Goal: Task Accomplishment & Management: Manage account settings

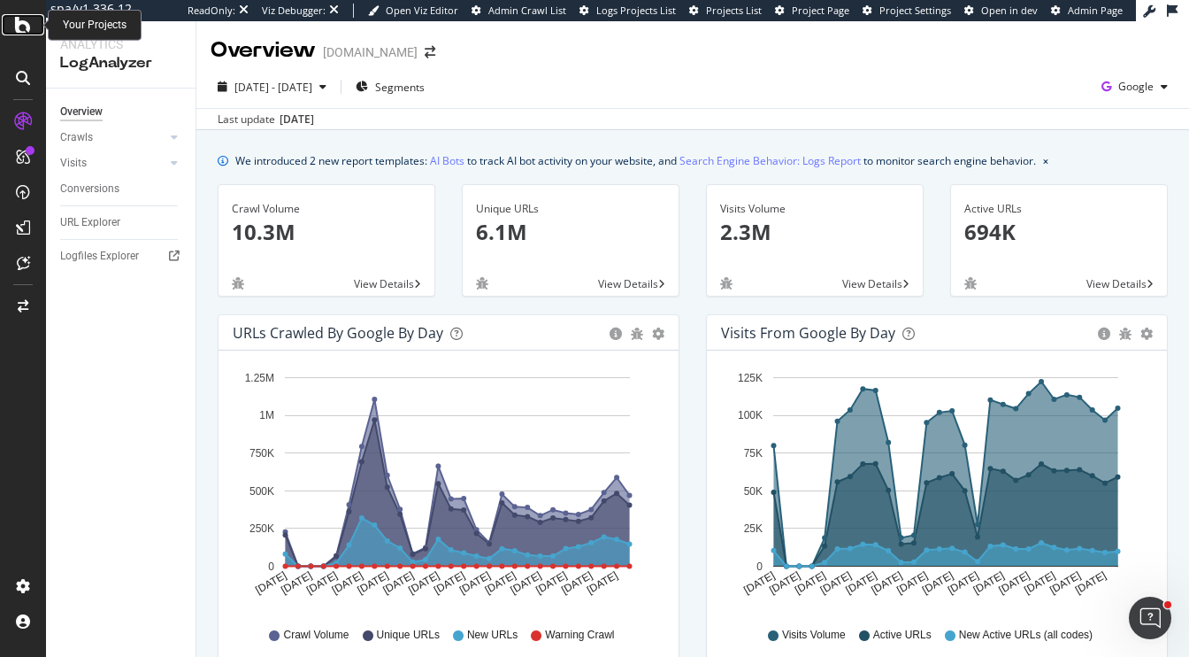
click at [20, 20] on icon at bounding box center [23, 24] width 16 height 21
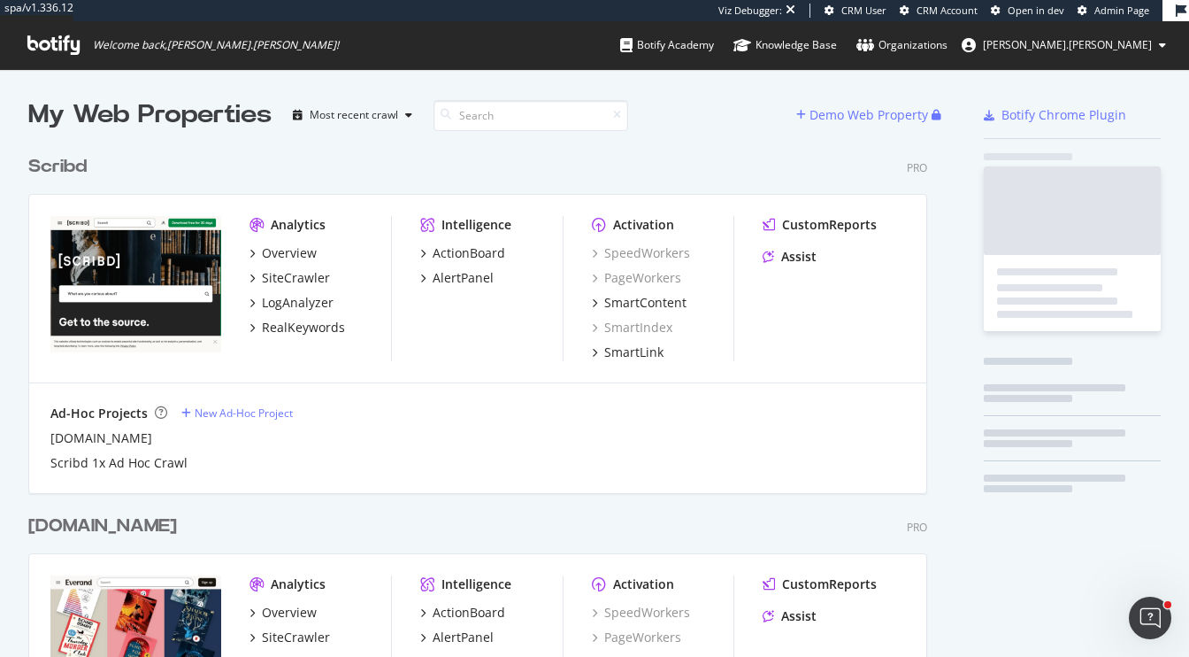
scroll to position [1053, 913]
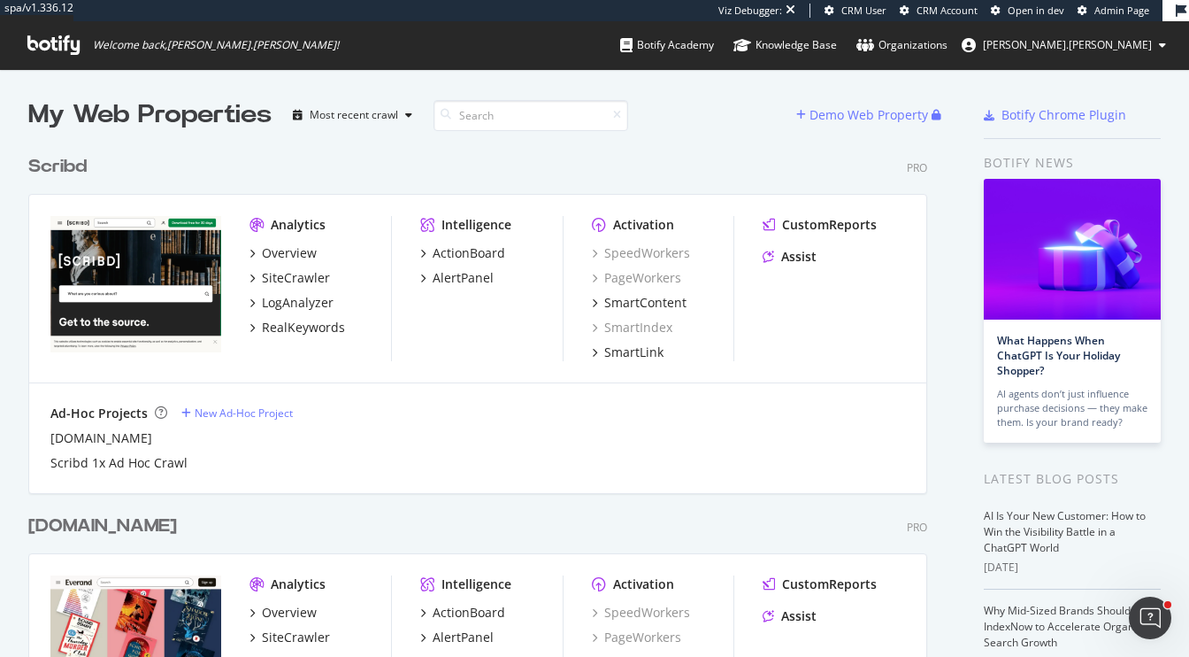
click at [83, 169] on div "Scribd" at bounding box center [57, 167] width 58 height 26
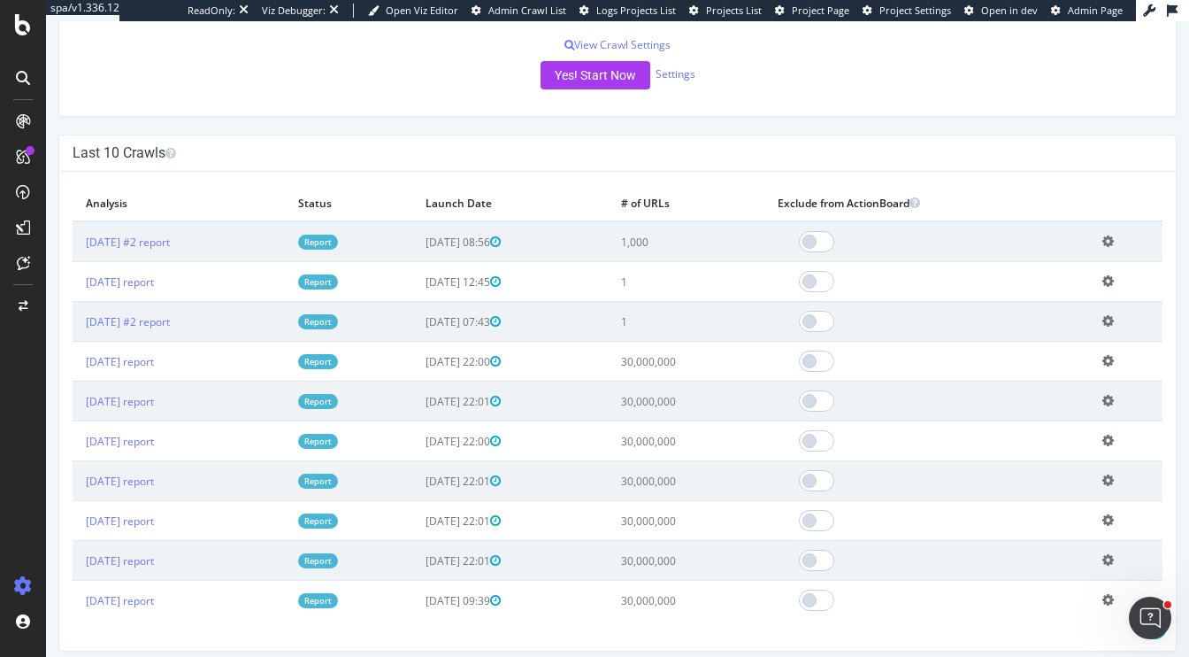
scroll to position [450, 0]
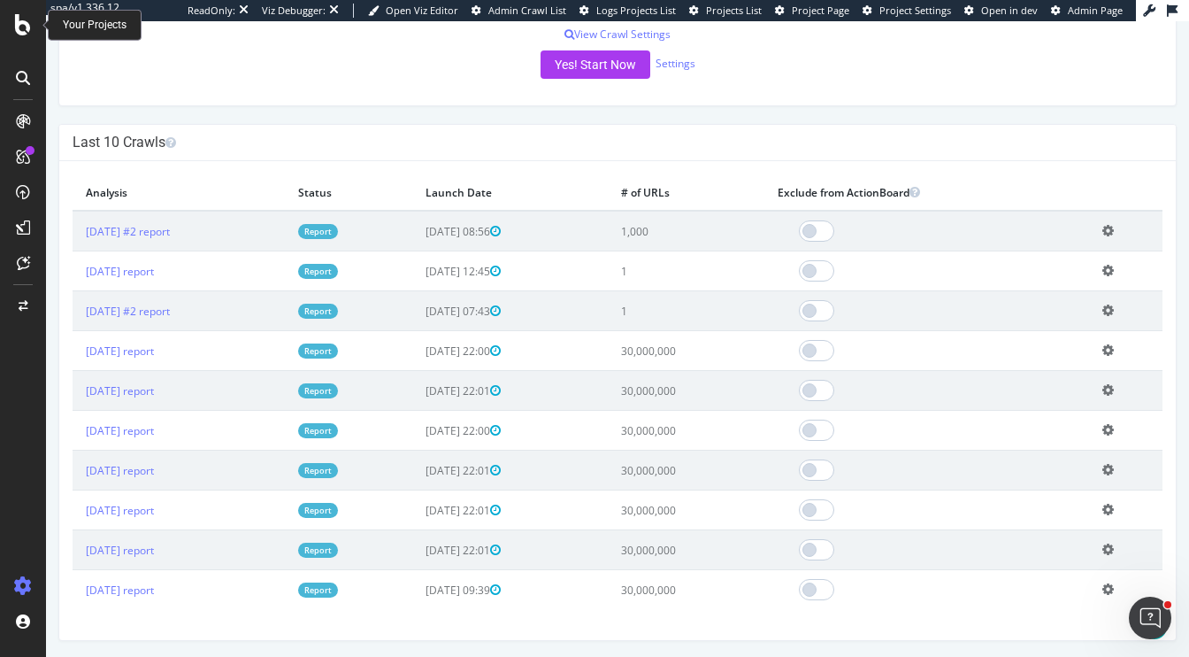
click at [19, 20] on icon at bounding box center [23, 24] width 16 height 21
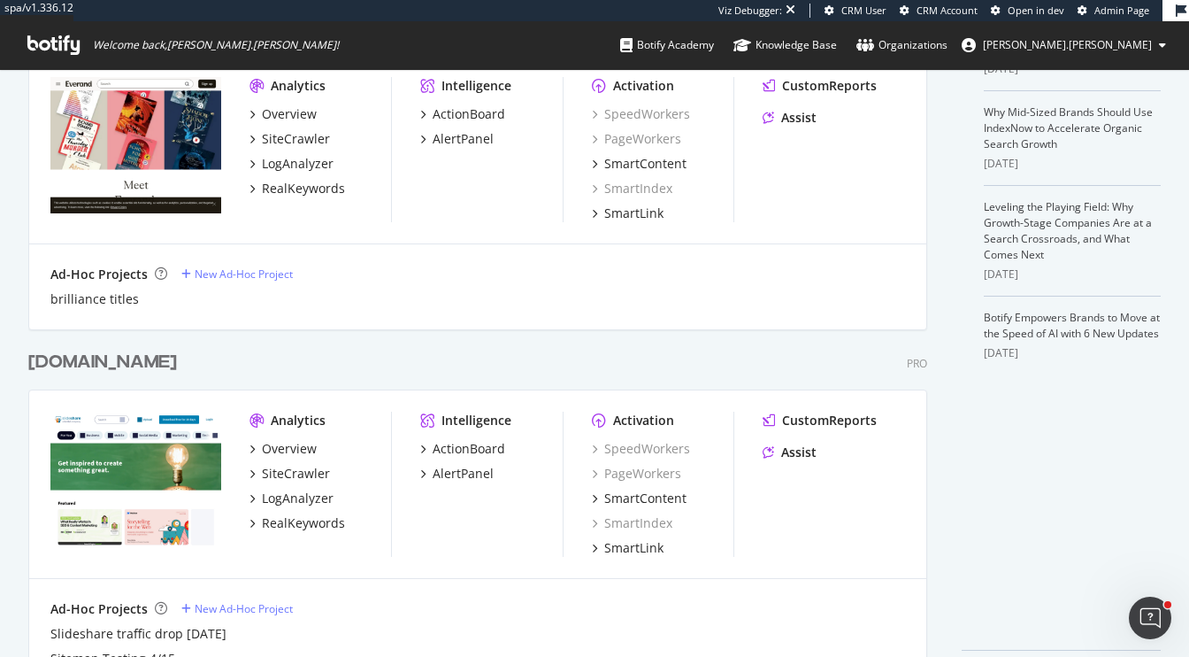
scroll to position [557, 0]
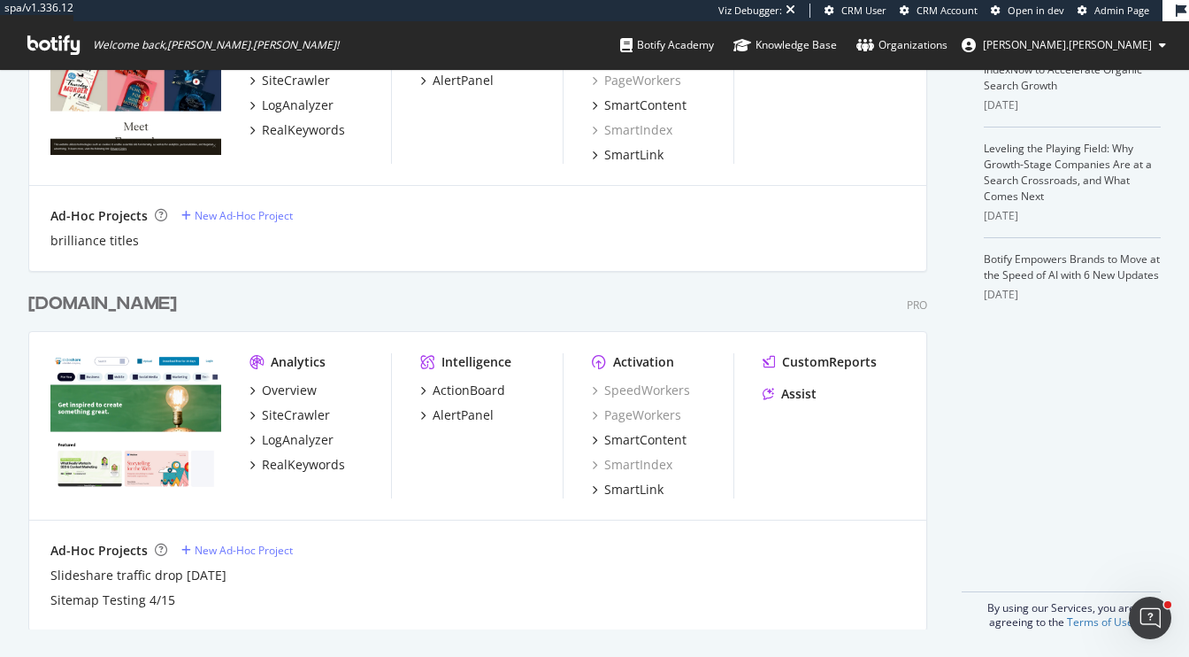
click at [84, 296] on div "slideshare.net" at bounding box center [102, 304] width 149 height 26
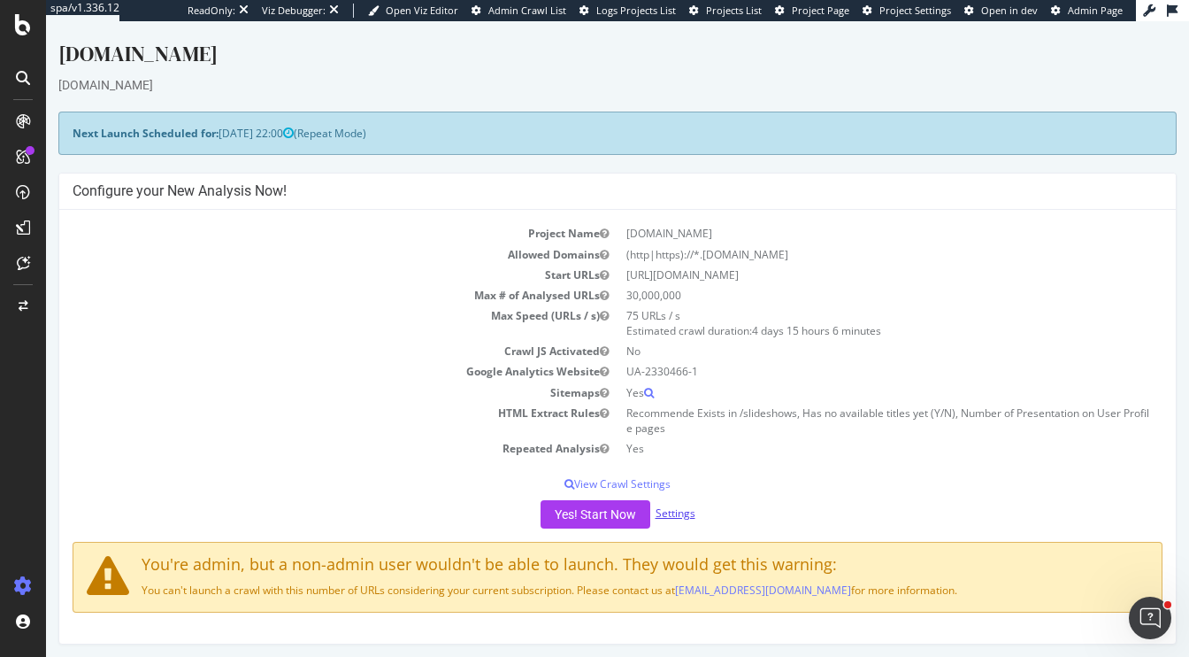
click at [669, 507] on link "Settings" at bounding box center [676, 512] width 40 height 15
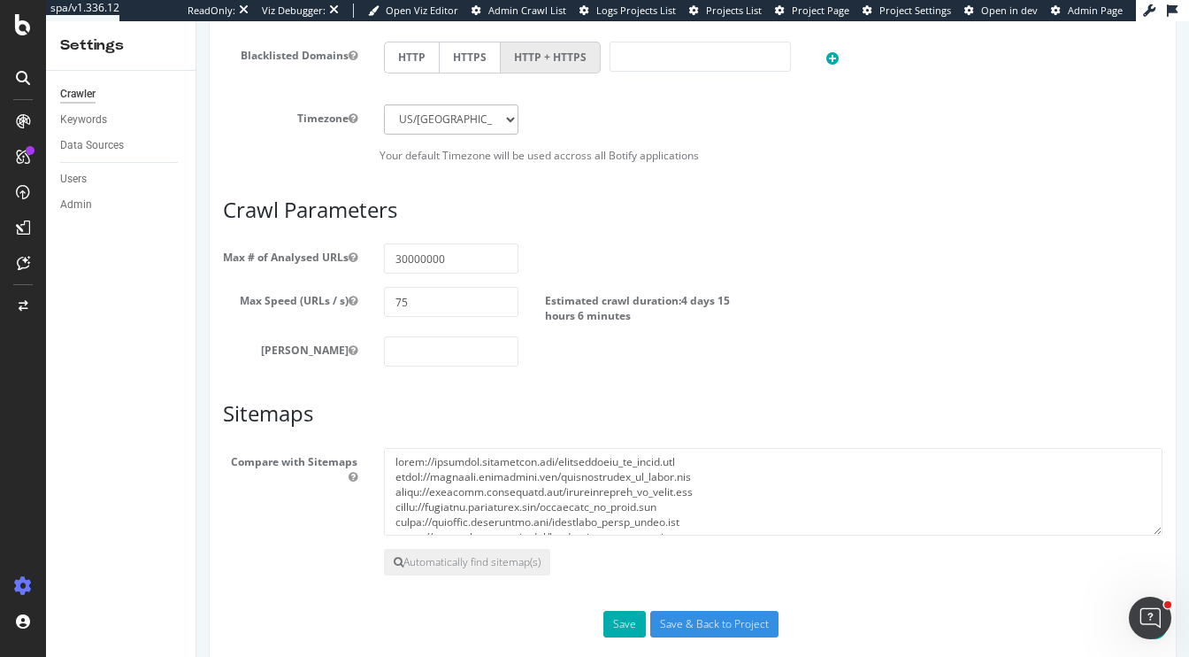
scroll to position [884, 0]
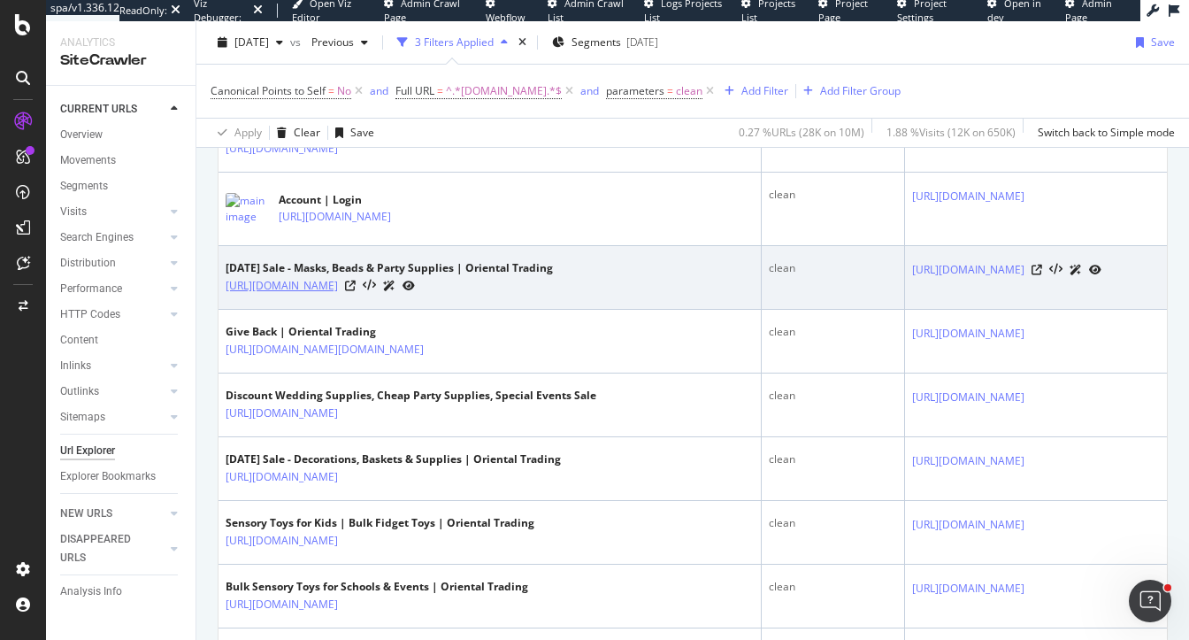
scroll to position [611, 0]
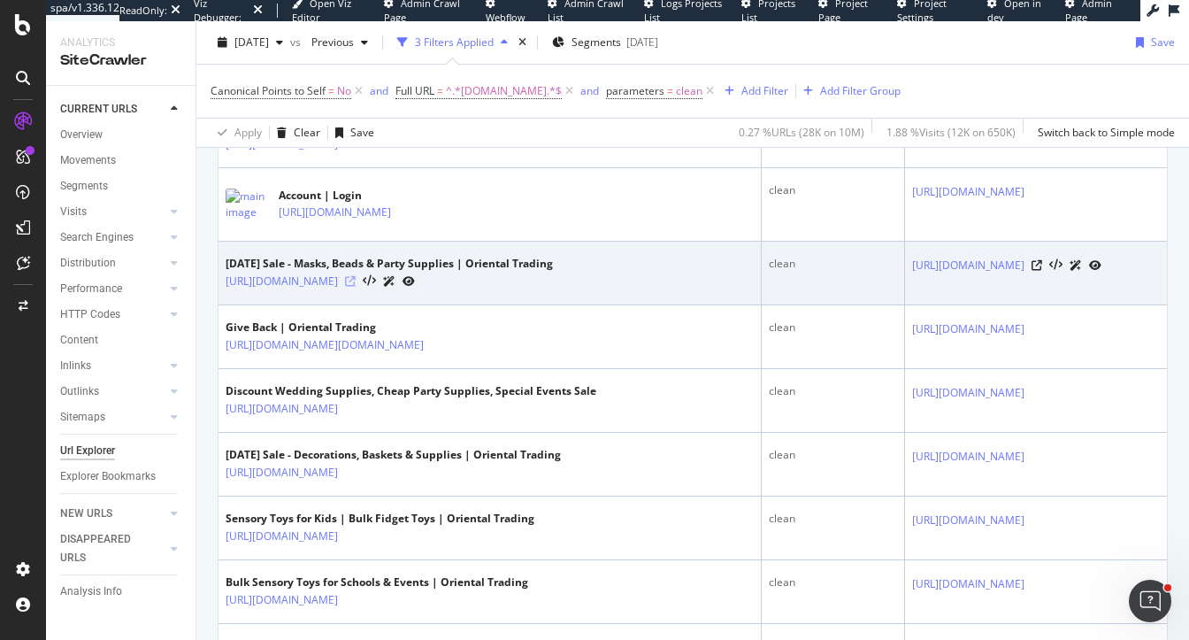
click at [356, 286] on icon at bounding box center [350, 281] width 11 height 11
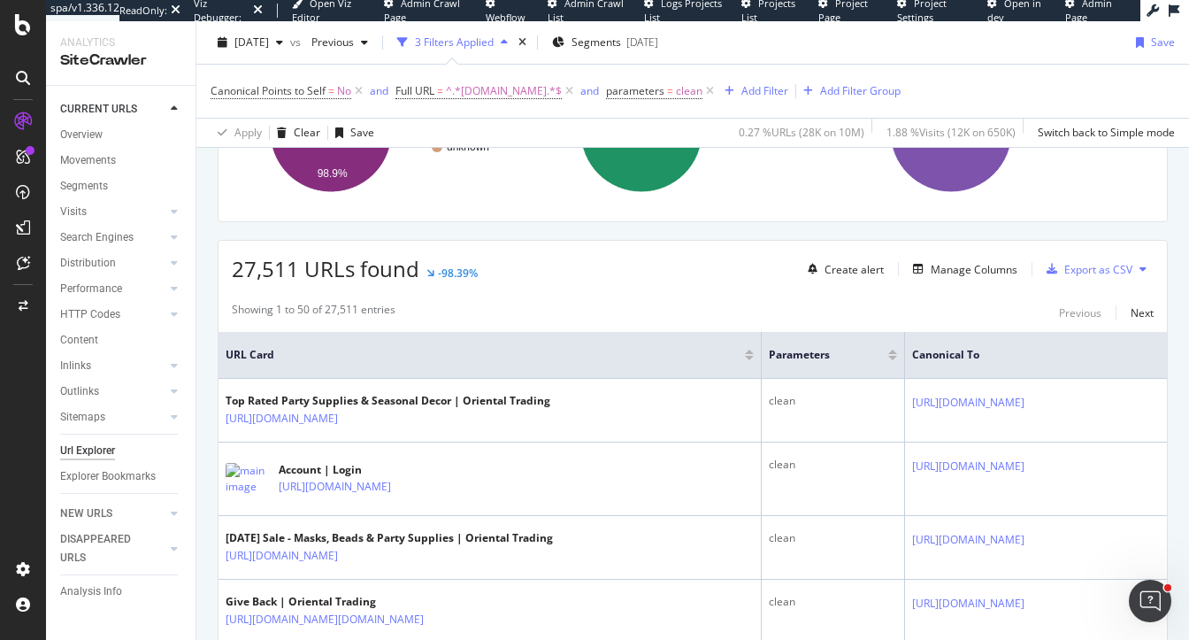
scroll to position [346, 0]
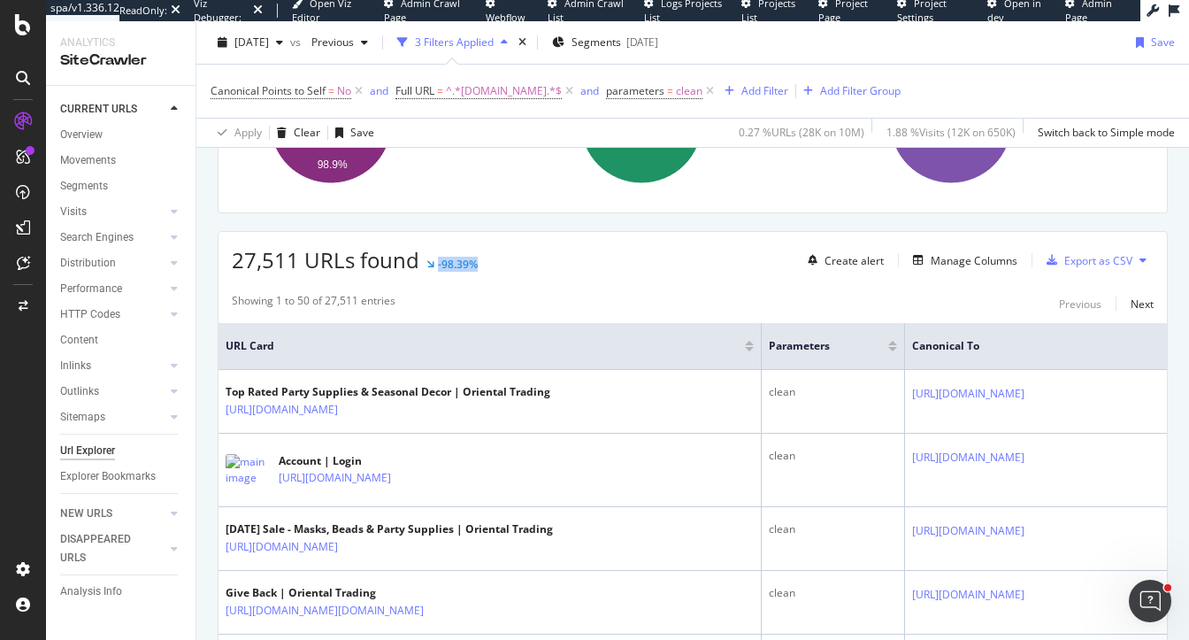
drag, startPoint x: 498, startPoint y: 267, endPoint x: 414, endPoint y: 265, distance: 84.1
click at [414, 265] on div "27,511 URLs found -98.39% Create alert Manage Columns Export as CSV" at bounding box center [693, 253] width 949 height 43
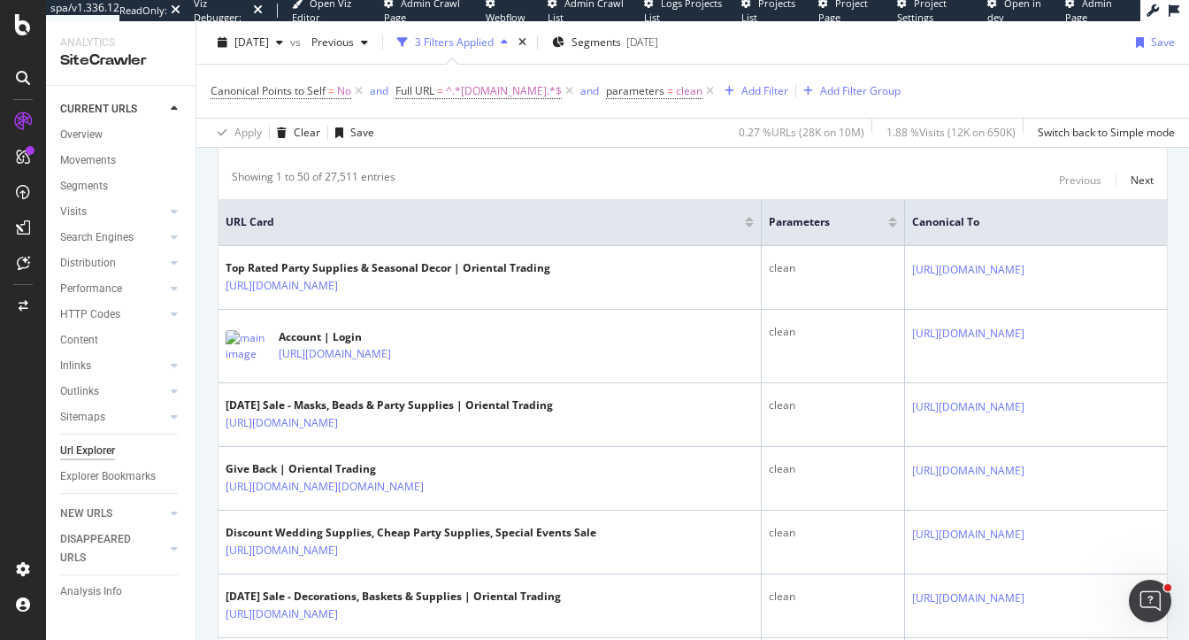
scroll to position [473, 0]
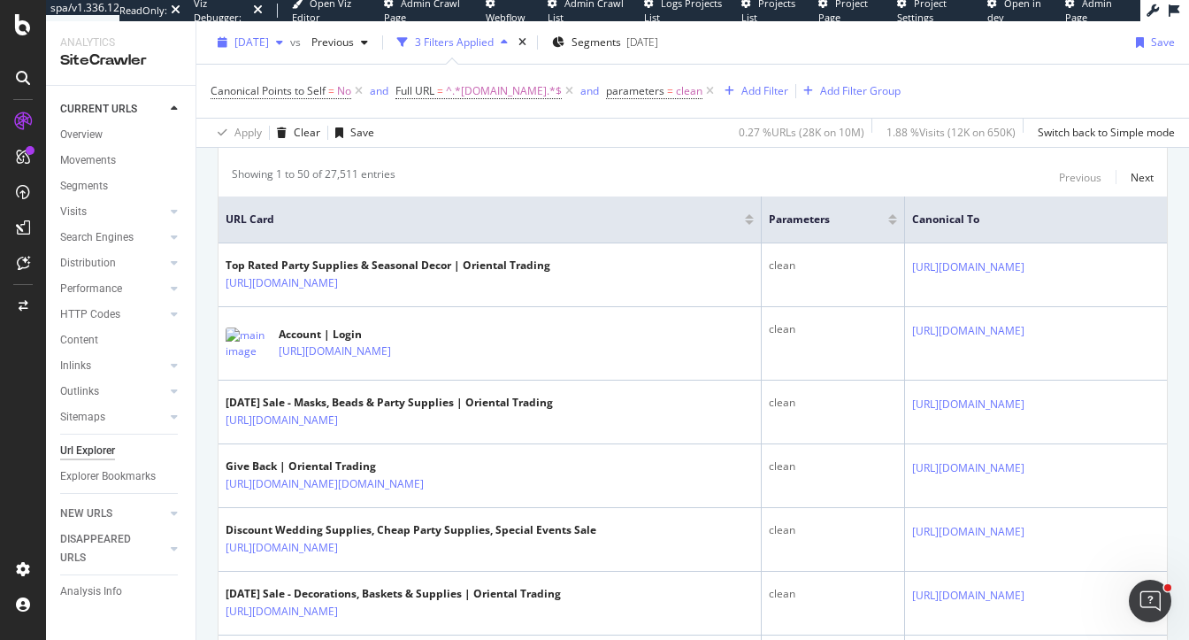
click at [264, 56] on button "[DATE]" at bounding box center [251, 42] width 80 height 28
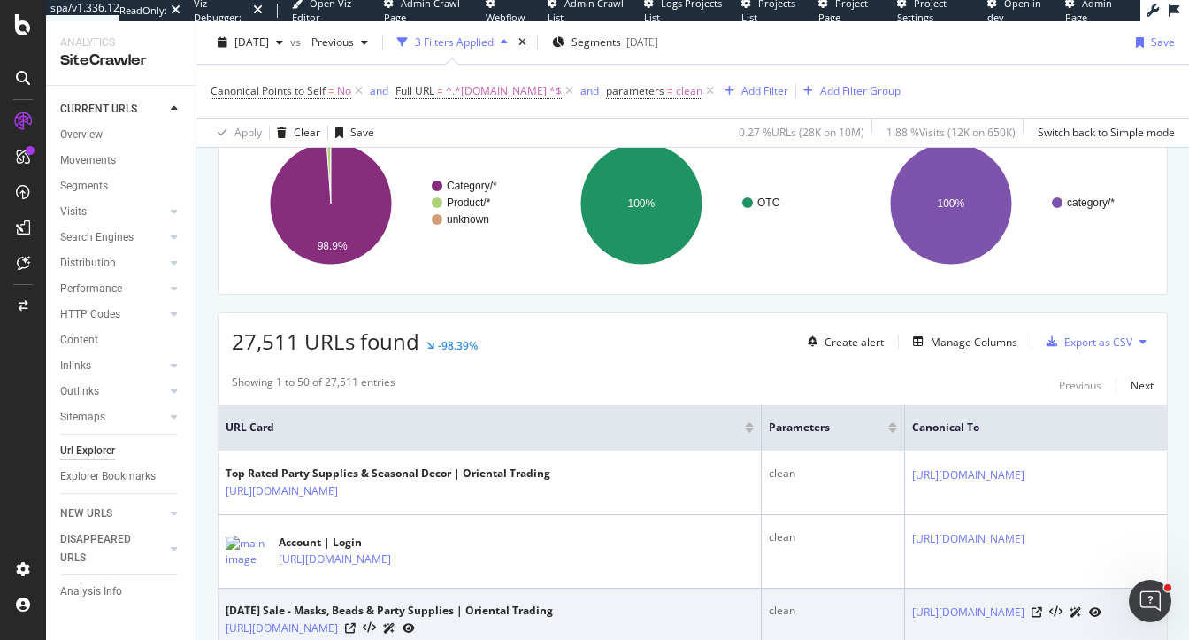
scroll to position [0, 0]
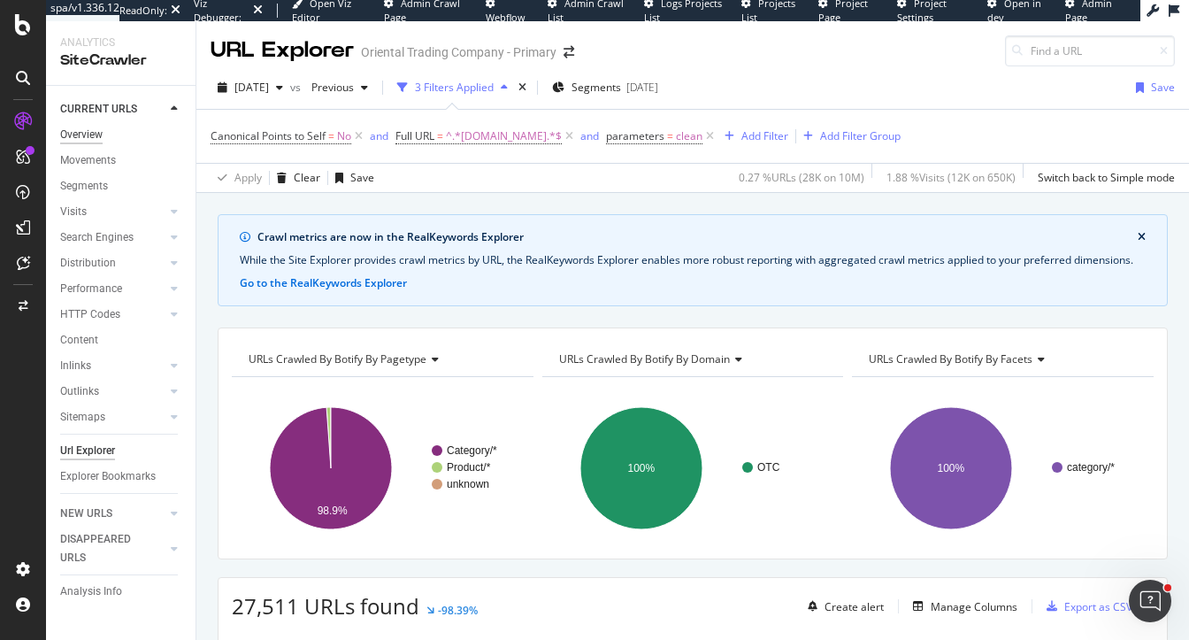
click at [76, 132] on div "Overview" at bounding box center [81, 135] width 42 height 19
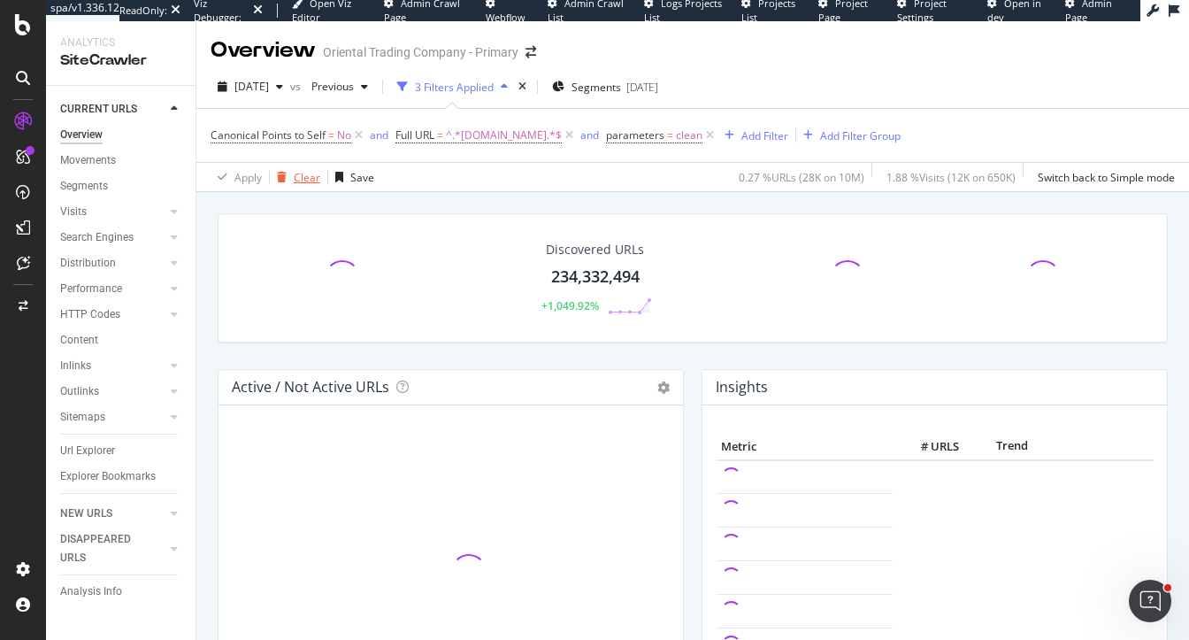
click at [296, 179] on div "Clear" at bounding box center [307, 177] width 27 height 15
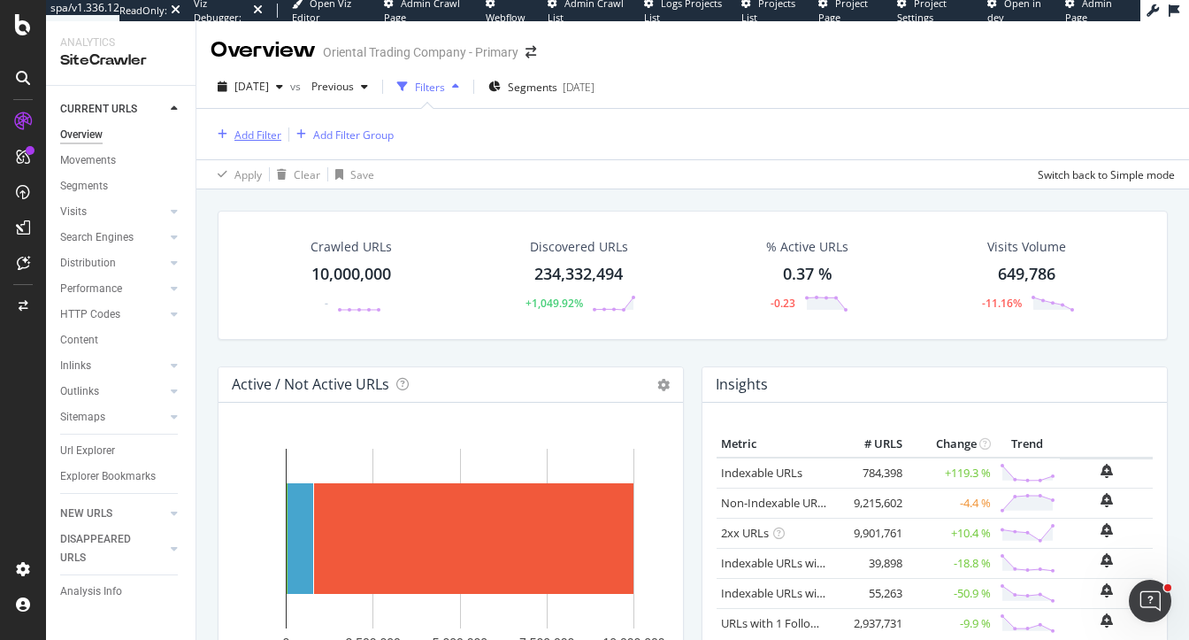
click at [256, 135] on div "Add Filter" at bounding box center [257, 134] width 47 height 15
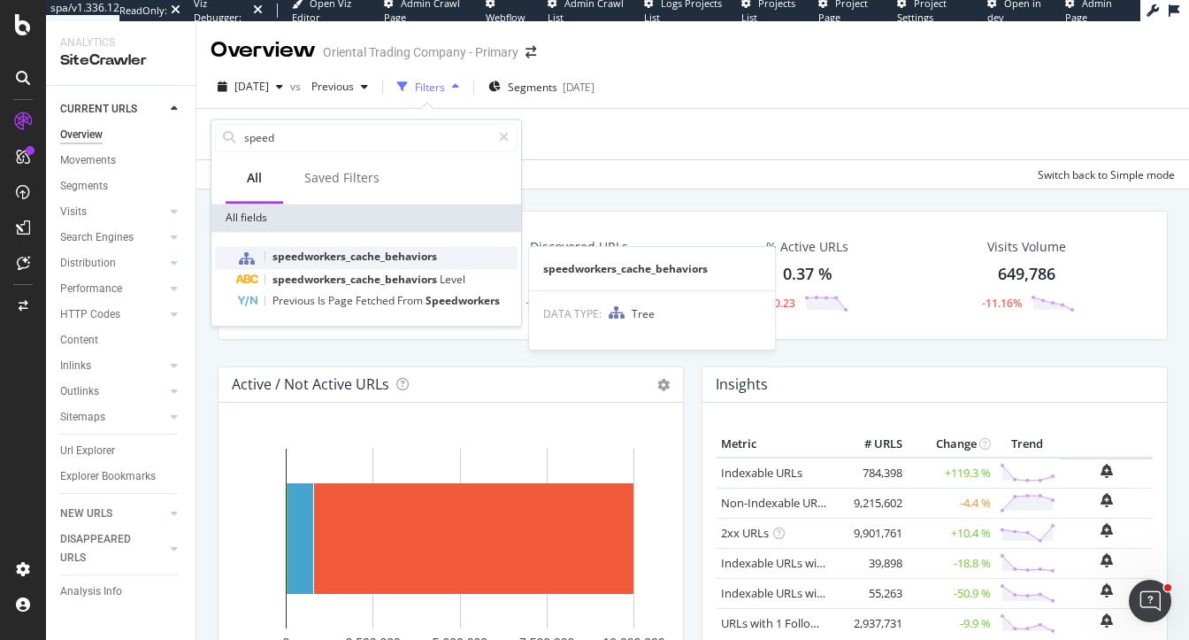
type input "speed"
click at [353, 254] on span "speedworkers_cache_behaviors" at bounding box center [355, 256] width 165 height 15
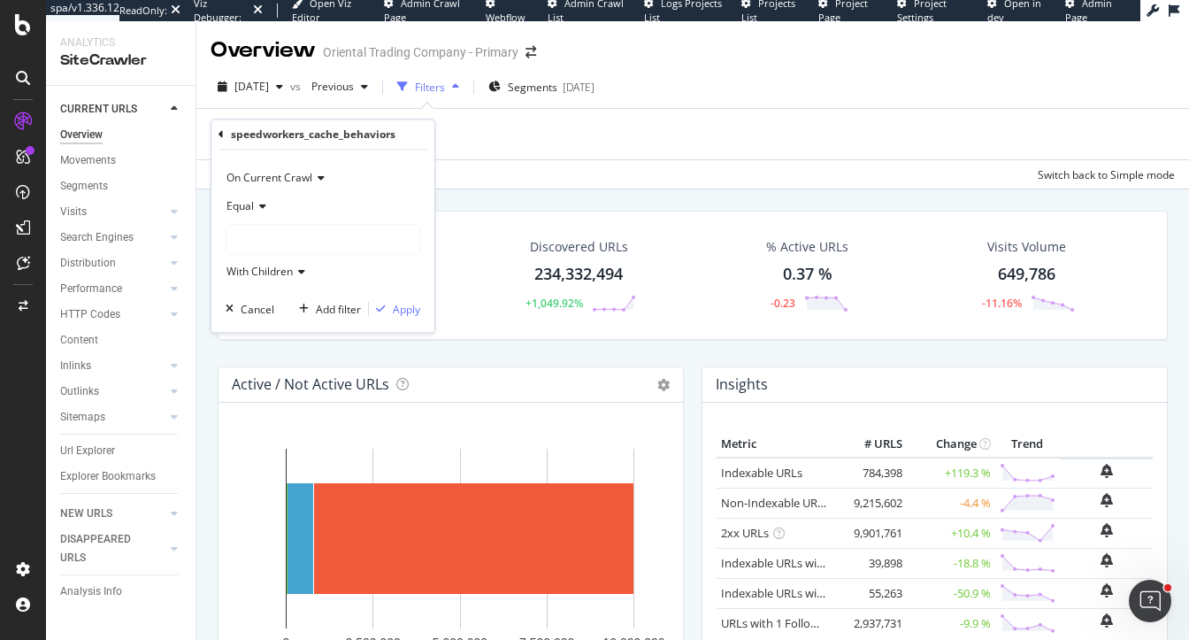
click at [218, 133] on div "speedworkers_cache_behaviors On Current Crawl Equal With Children Cancel Add fi…" at bounding box center [322, 225] width 223 height 212
click at [216, 130] on div "speedworkers_cache_behaviors On Current Crawl Equal With Children Cancel Add fi…" at bounding box center [322, 225] width 223 height 212
click at [220, 130] on icon at bounding box center [221, 134] width 5 height 11
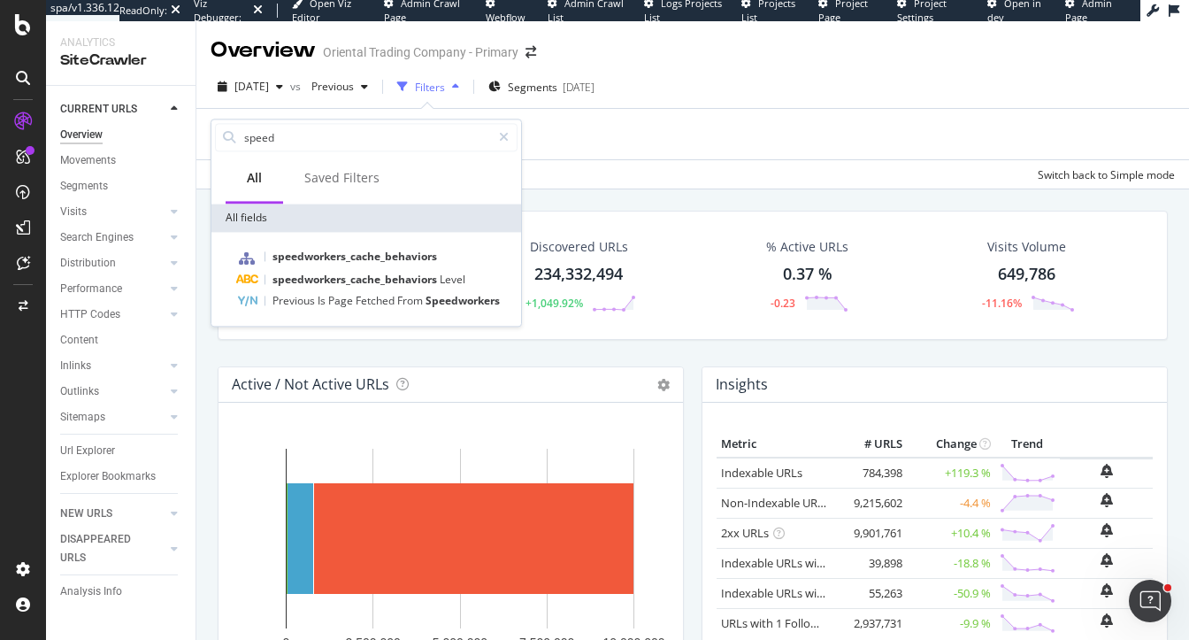
click at [296, 313] on div "speedworkers_cache_behaviors speedworkers_cache_behaviors Level Previous Is Pag…" at bounding box center [366, 279] width 310 height 94
click at [300, 308] on div "Previous Is Page Fetched From Speedworkers" at bounding box center [376, 300] width 281 height 21
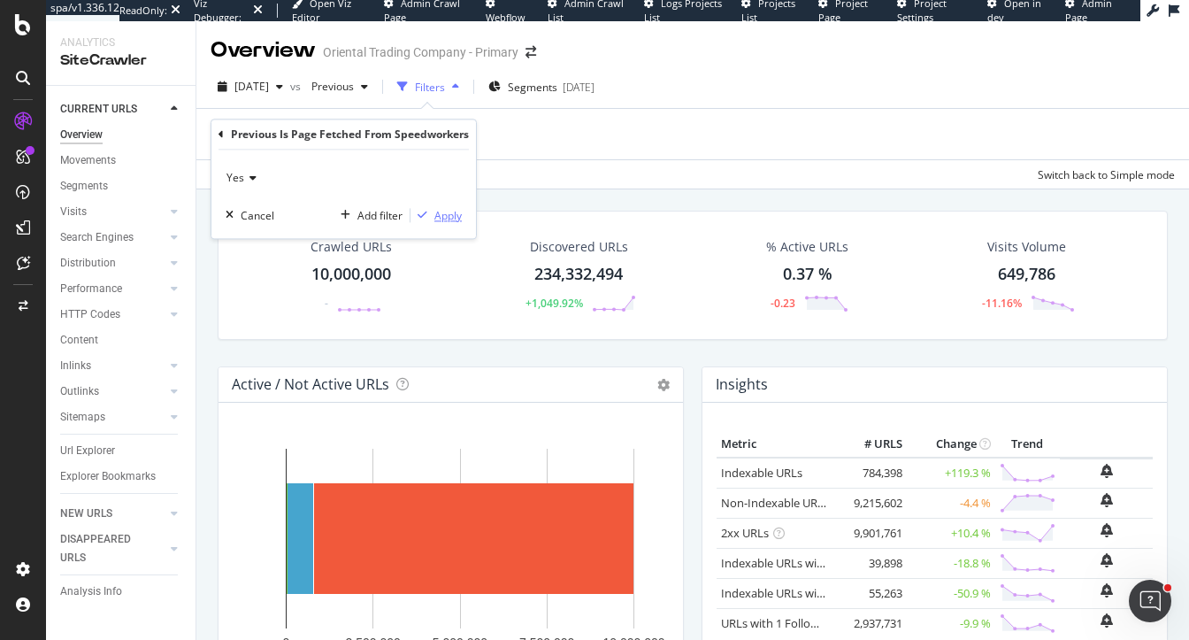
drag, startPoint x: 449, startPoint y: 214, endPoint x: 445, endPoint y: 97, distance: 116.9
click at [449, 153] on div "Yes Cancel Add filter Apply" at bounding box center [343, 194] width 265 height 88
click at [226, 134] on div "Previous Is Page Fetched From Speedworkers" at bounding box center [344, 134] width 250 height 30
click at [221, 134] on icon at bounding box center [221, 134] width 5 height 11
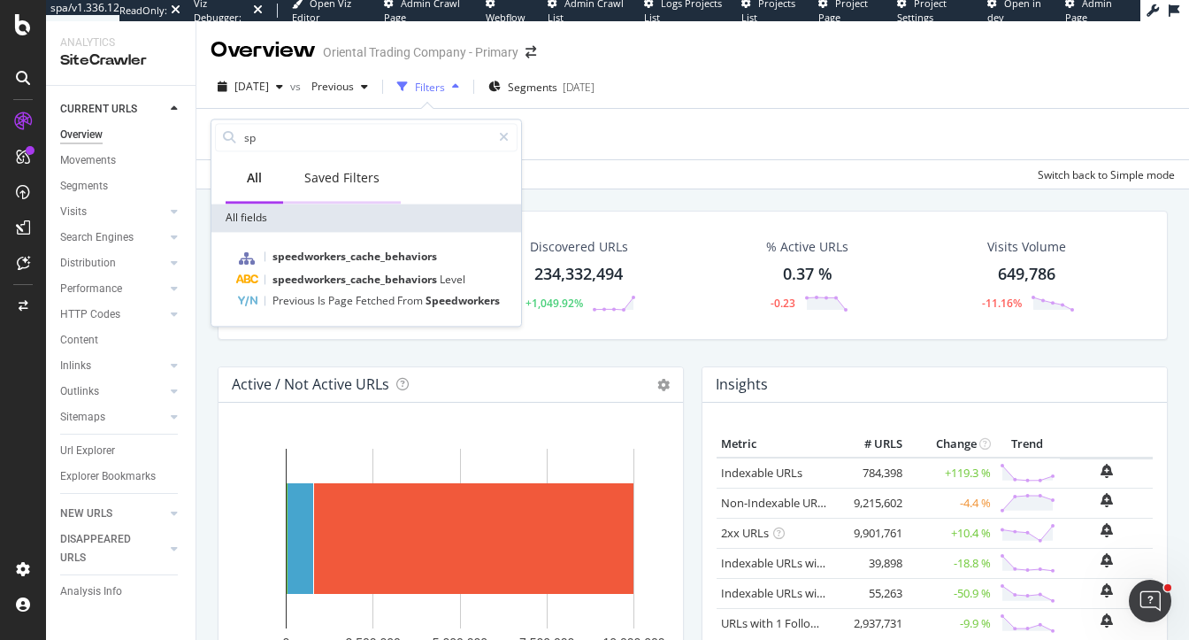
type input "s"
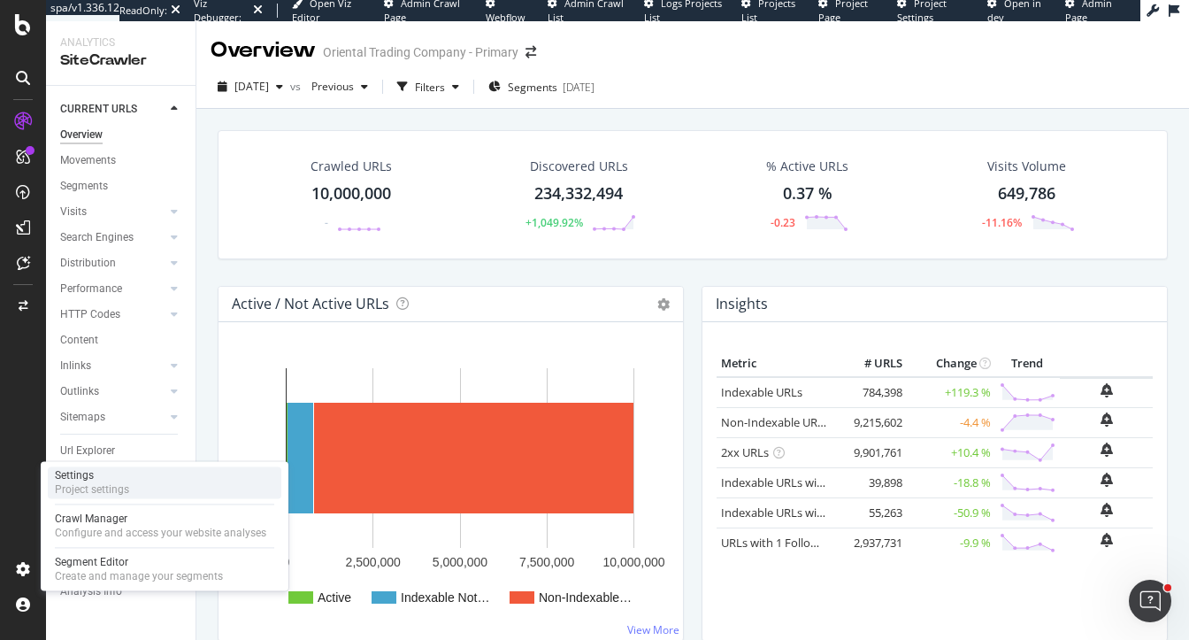
click at [101, 485] on div "Project settings" at bounding box center [92, 489] width 74 height 14
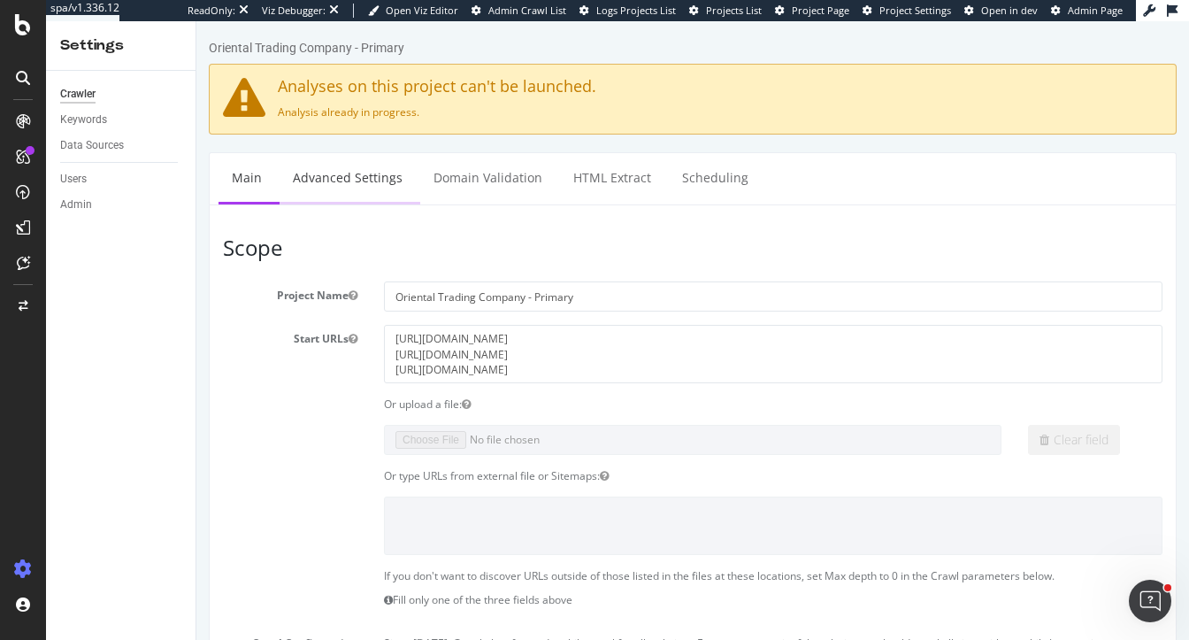
click at [315, 184] on link "Advanced Settings" at bounding box center [348, 177] width 136 height 49
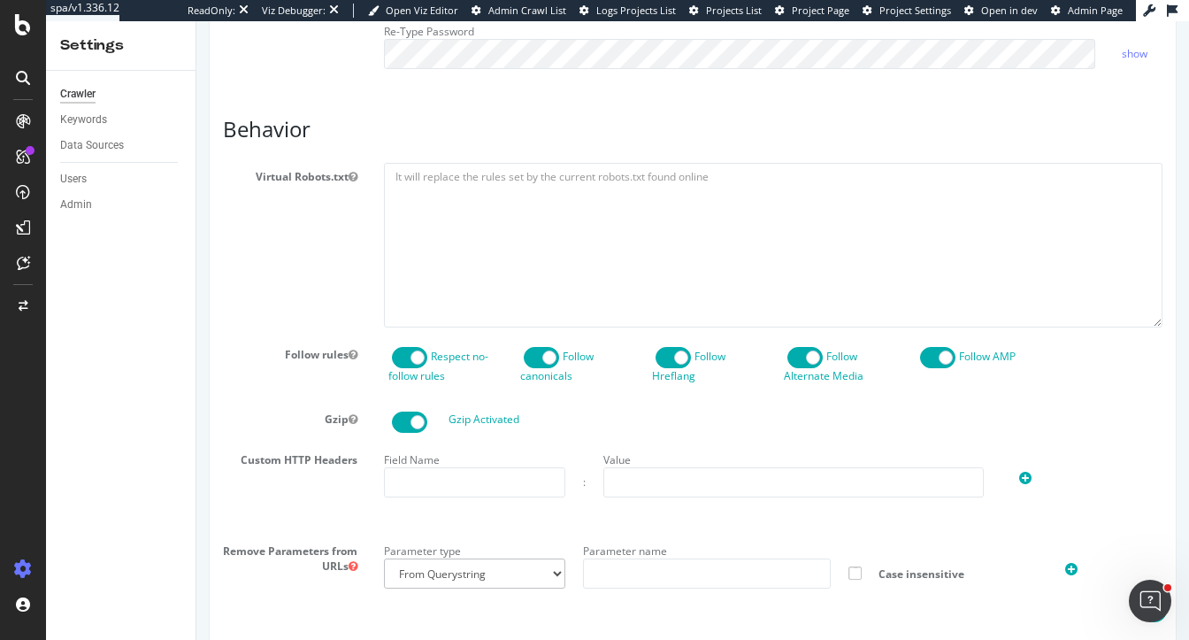
scroll to position [927, 0]
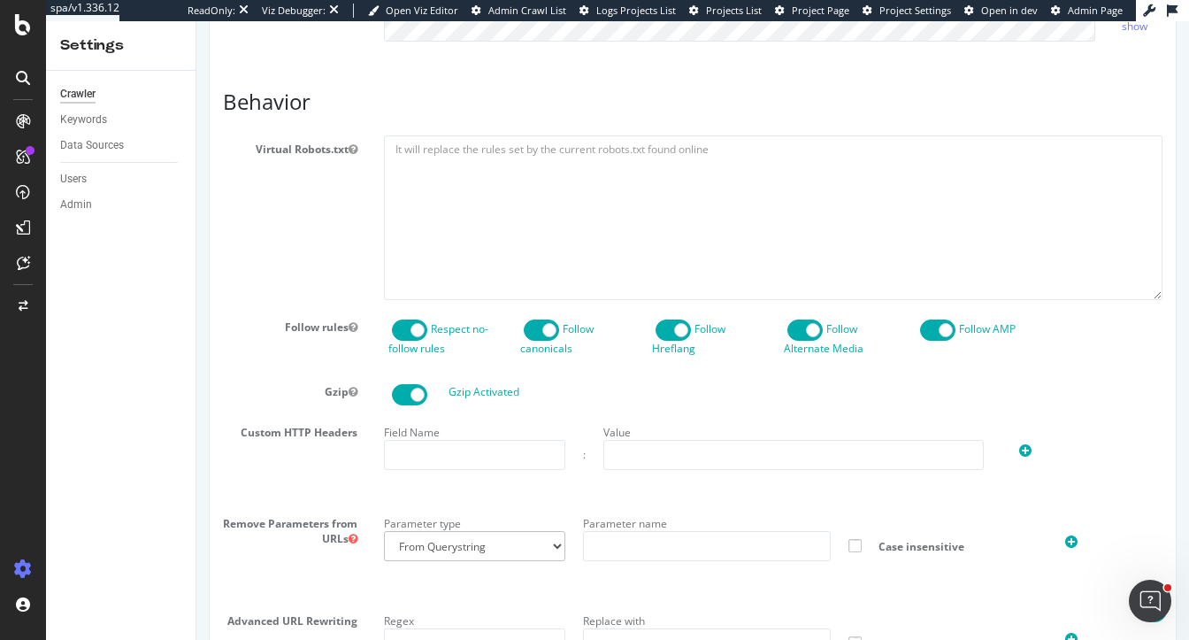
type input "heidi@botify.com"
click at [435, 182] on textarea at bounding box center [773, 217] width 779 height 164
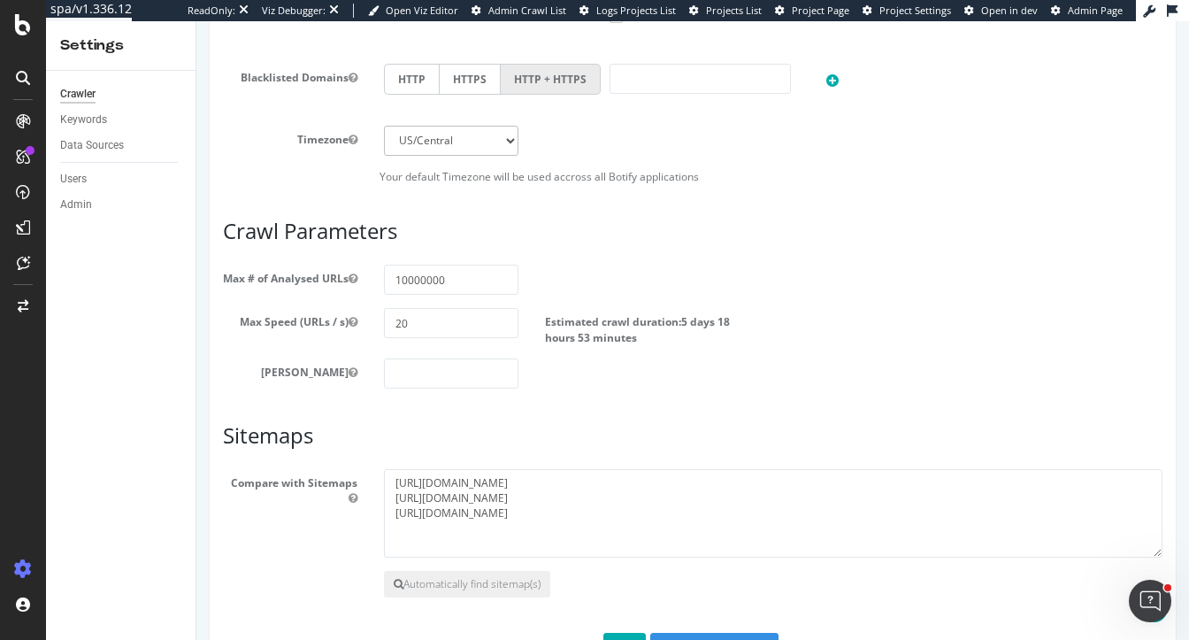
scroll to position [942, 0]
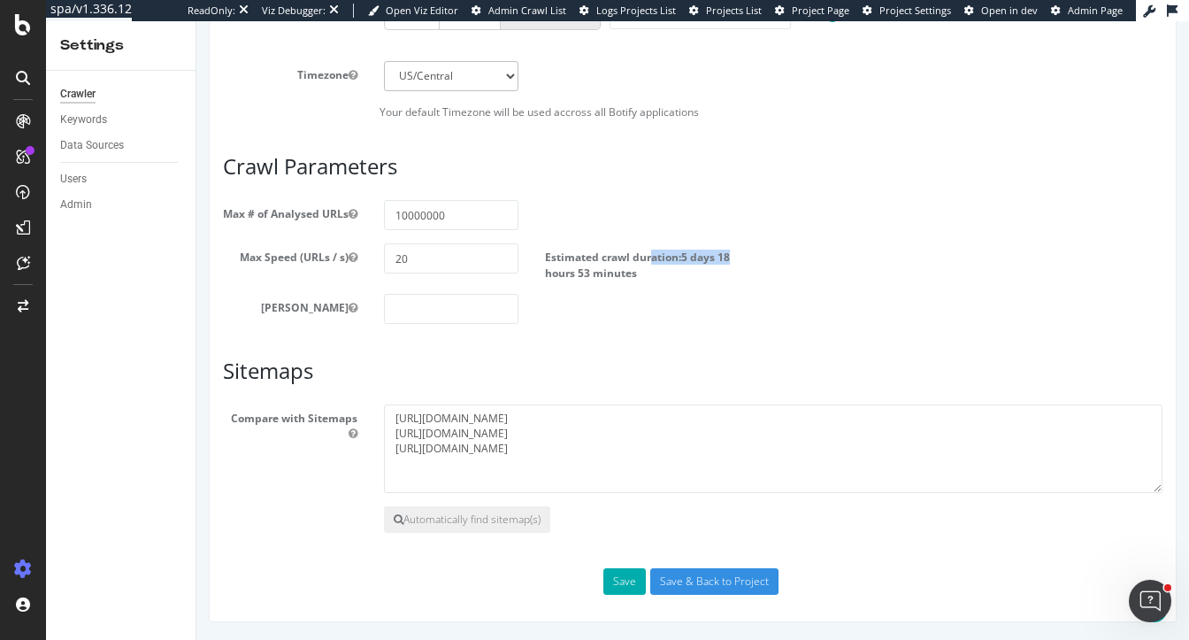
drag, startPoint x: 753, startPoint y: 259, endPoint x: 651, endPoint y: 259, distance: 101.8
click at [651, 259] on label "Estimated crawl duration: 5 days 18 hours 53 minutes" at bounding box center [652, 261] width 215 height 36
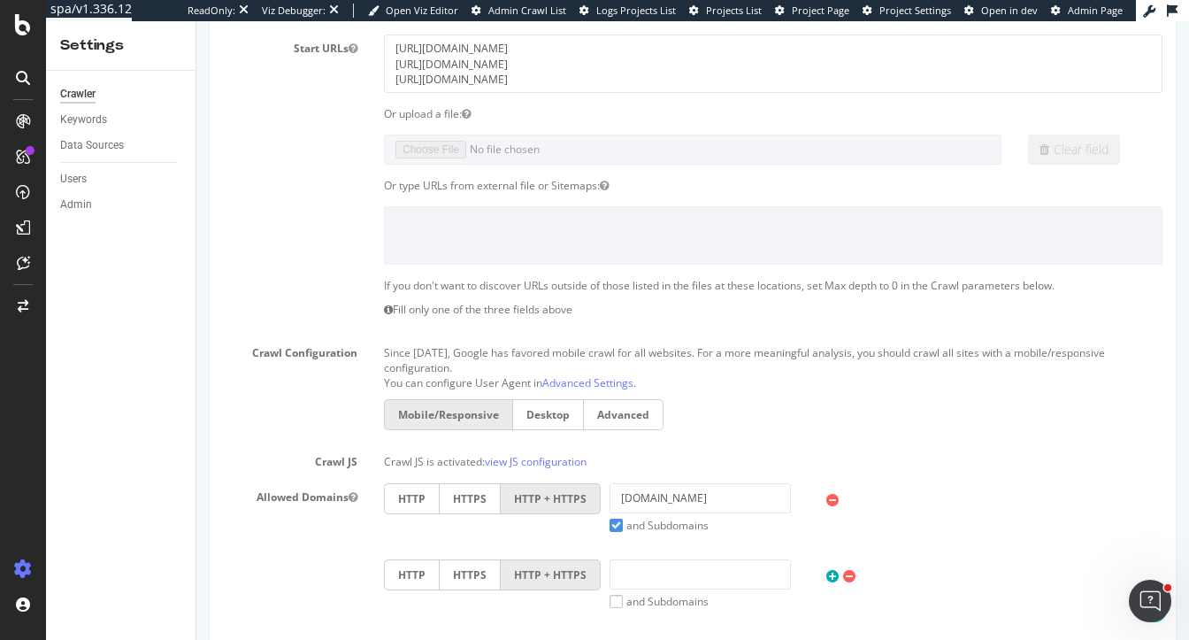
scroll to position [0, 0]
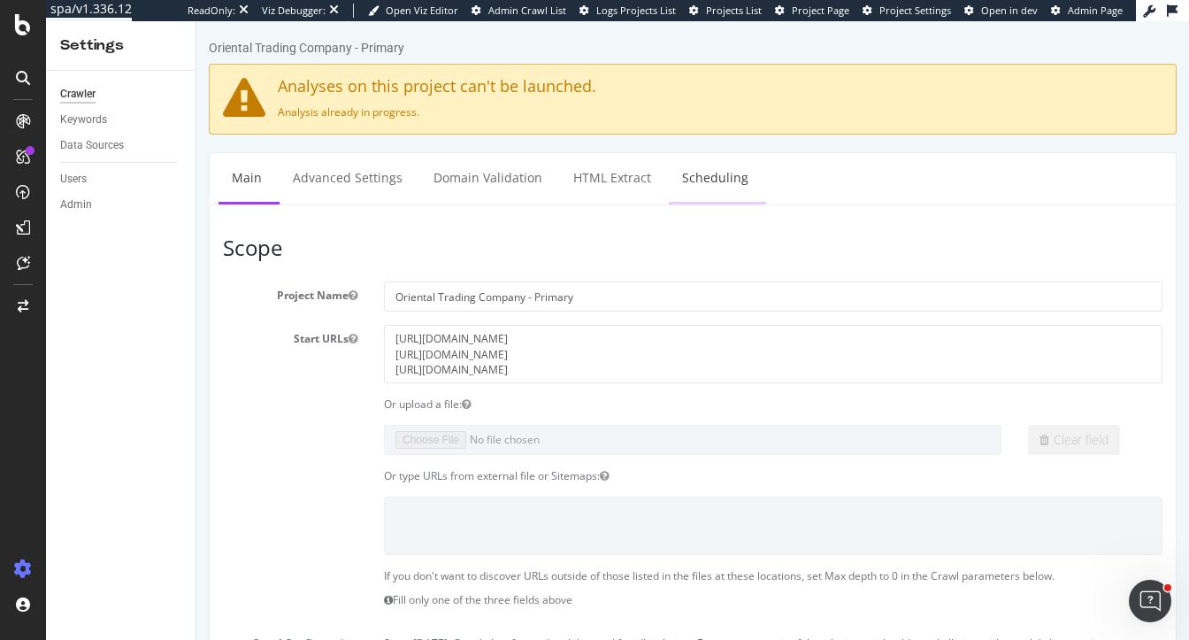
click at [701, 180] on link "Scheduling" at bounding box center [715, 177] width 93 height 49
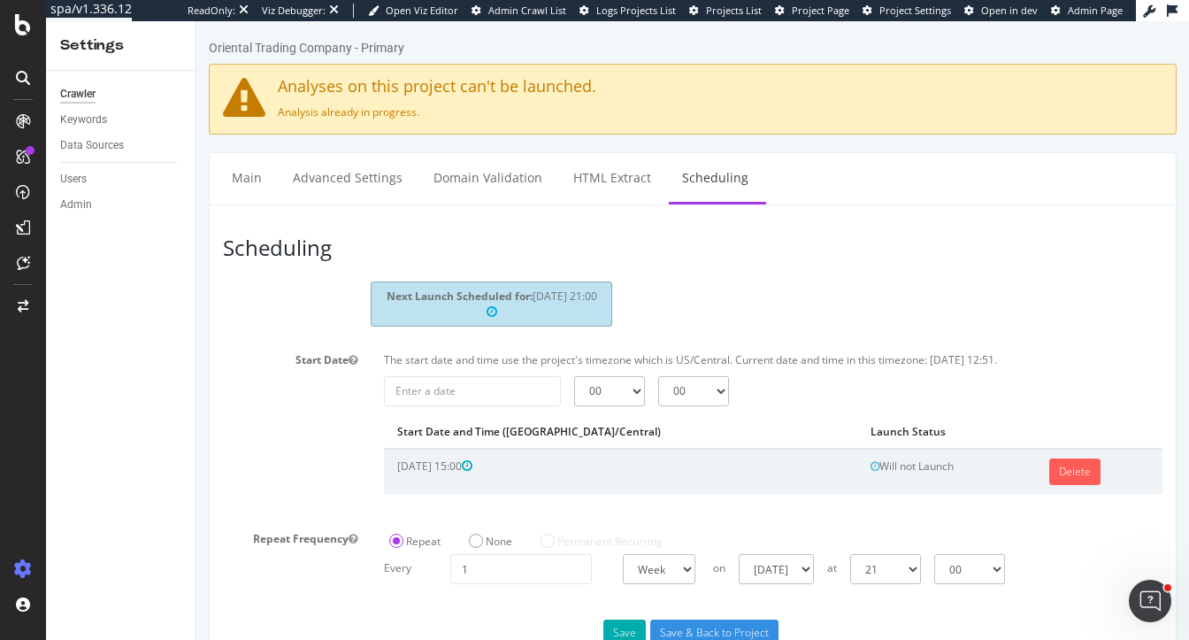
scroll to position [49, 0]
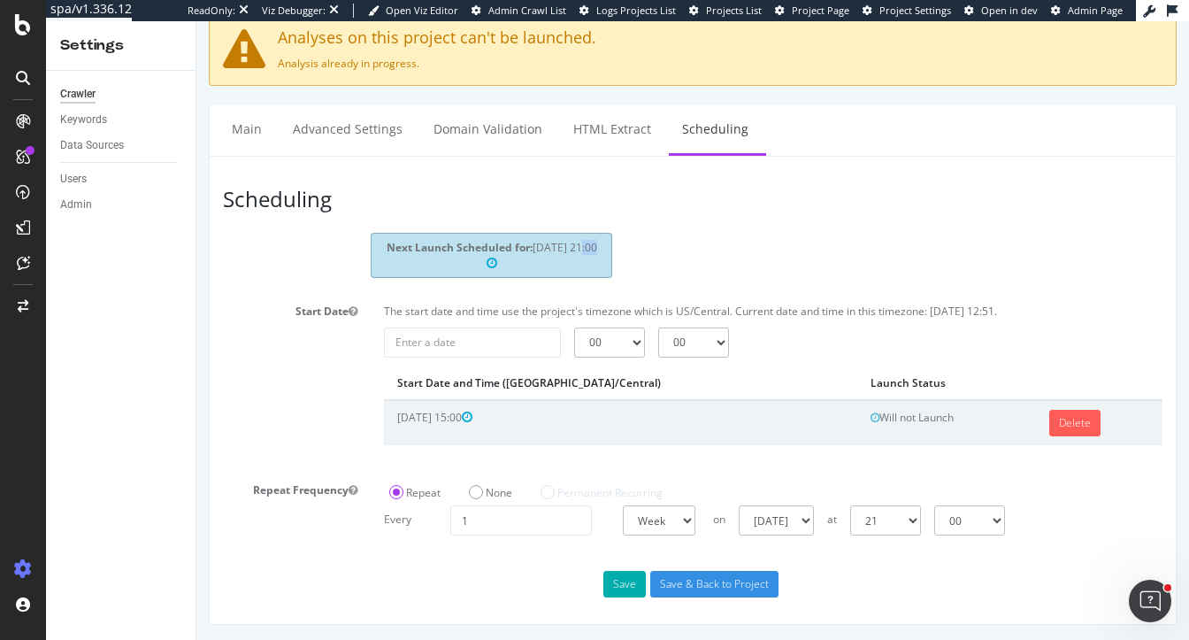
drag, startPoint x: 562, startPoint y: 244, endPoint x: 603, endPoint y: 263, distance: 45.6
click at [603, 263] on div "Next Launch Scheduled for: 2025-08-28 21:00" at bounding box center [492, 255] width 242 height 44
click at [248, 136] on link "Main" at bounding box center [247, 128] width 57 height 49
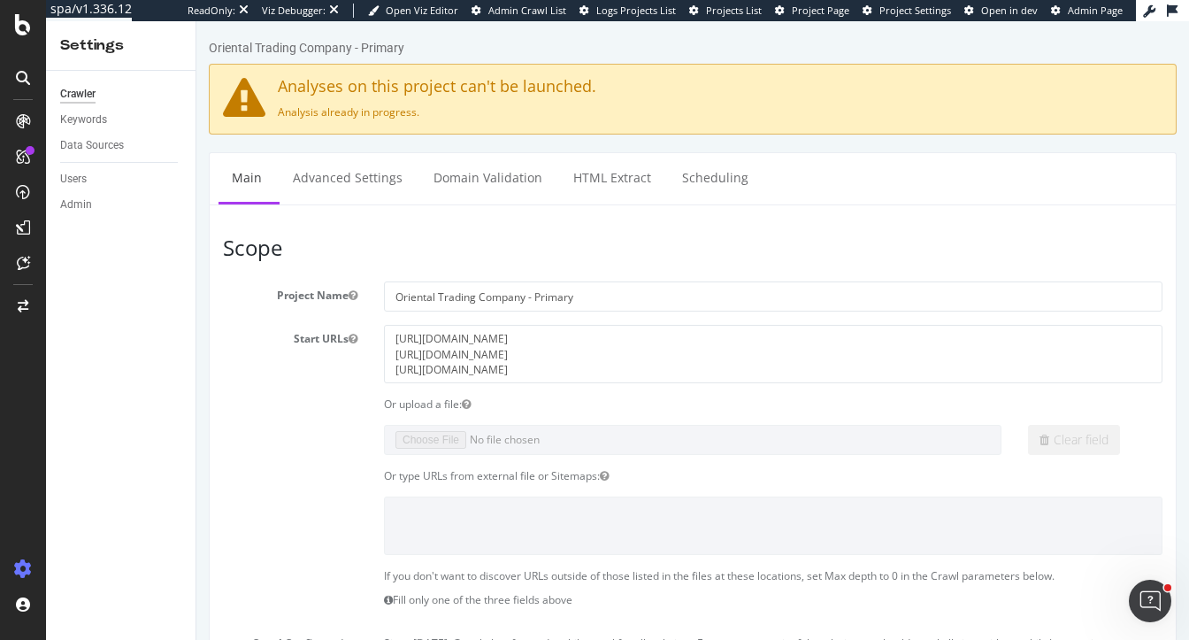
scroll to position [12, 0]
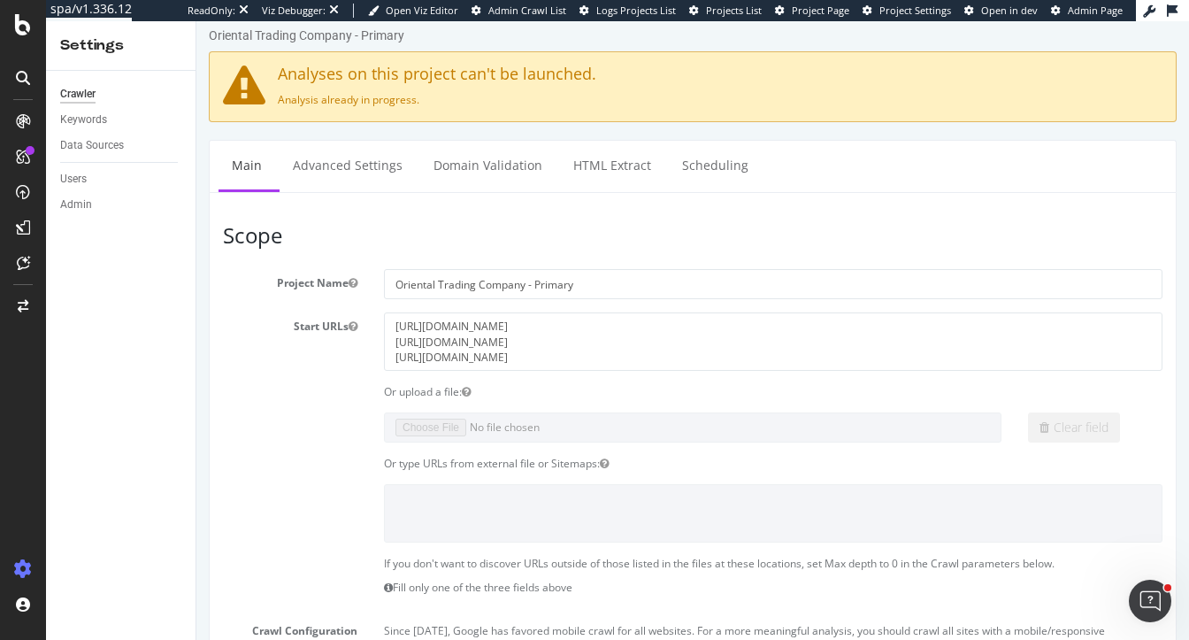
drag, startPoint x: 308, startPoint y: 81, endPoint x: 460, endPoint y: 95, distance: 152.8
click at [460, 92] on div "Analyses on this project can't be launched. Analysis already in progress." at bounding box center [693, 86] width 968 height 71
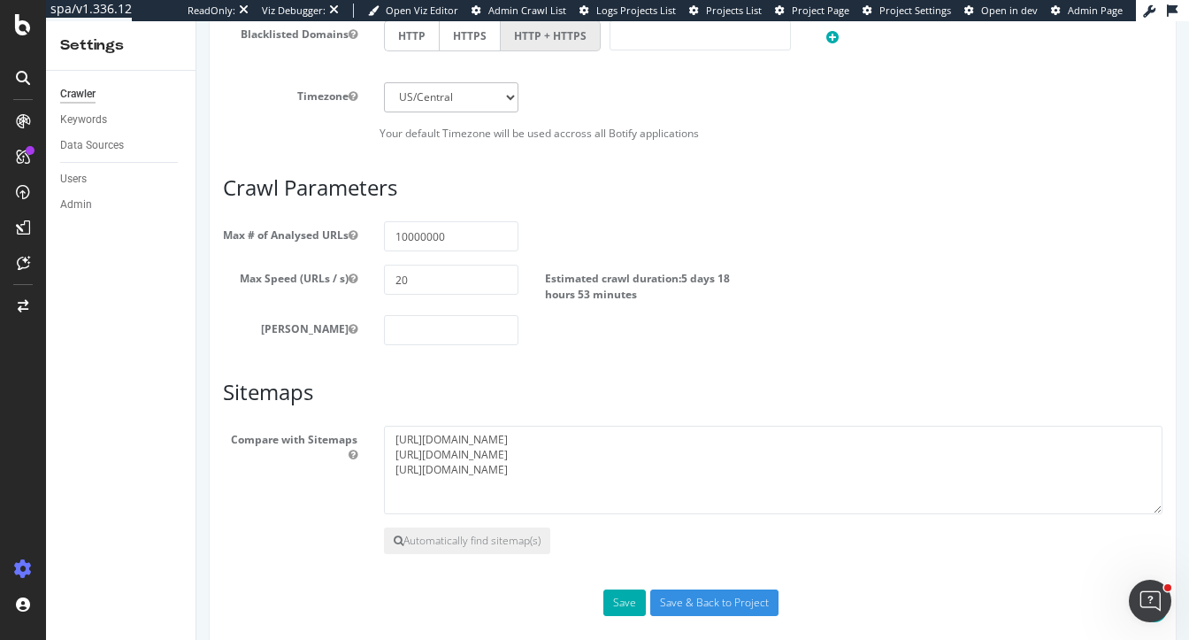
scroll to position [942, 0]
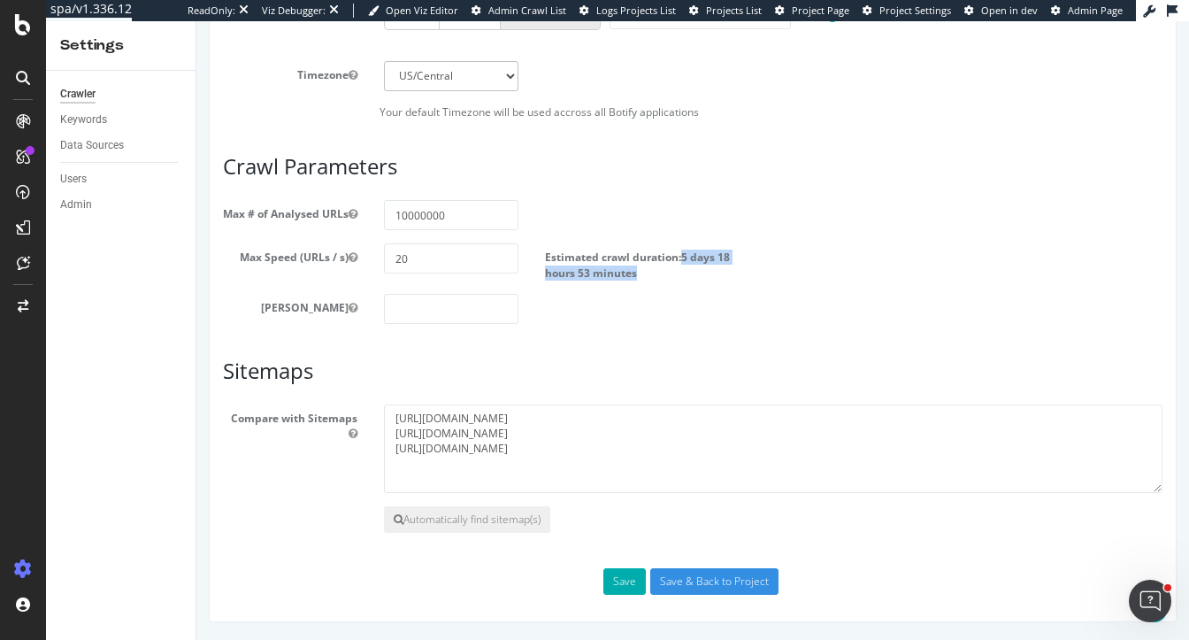
drag, startPoint x: 680, startPoint y: 258, endPoint x: 657, endPoint y: 280, distance: 32.6
click at [657, 280] on label "Estimated crawl duration: 5 days 18 hours 53 minutes" at bounding box center [652, 261] width 215 height 36
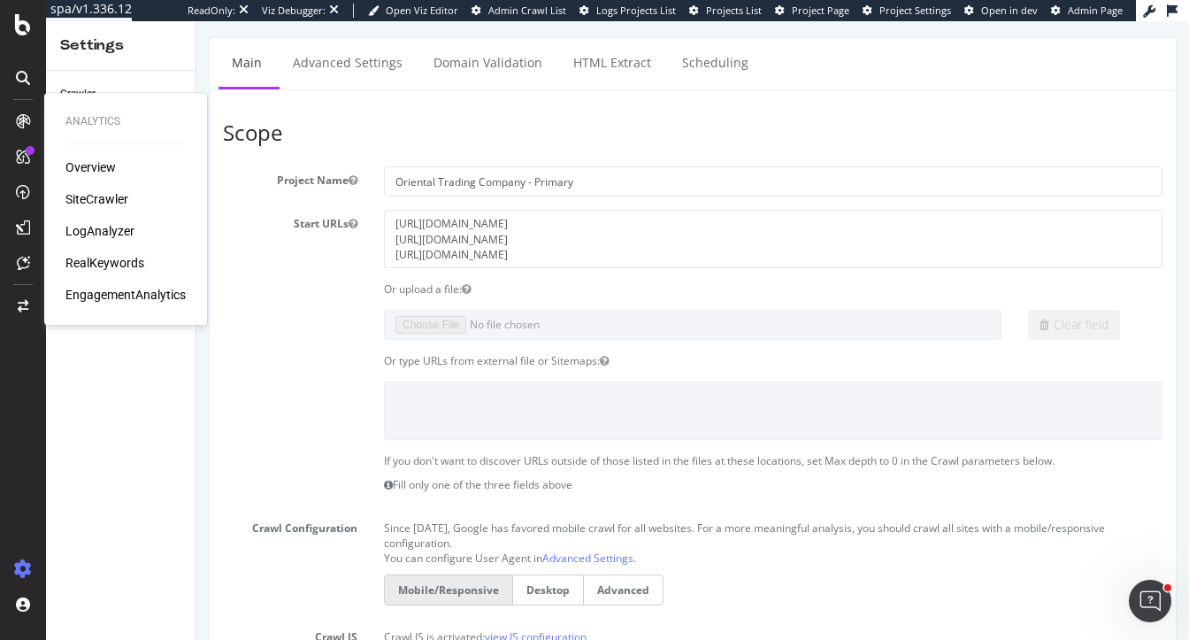
scroll to position [0, 0]
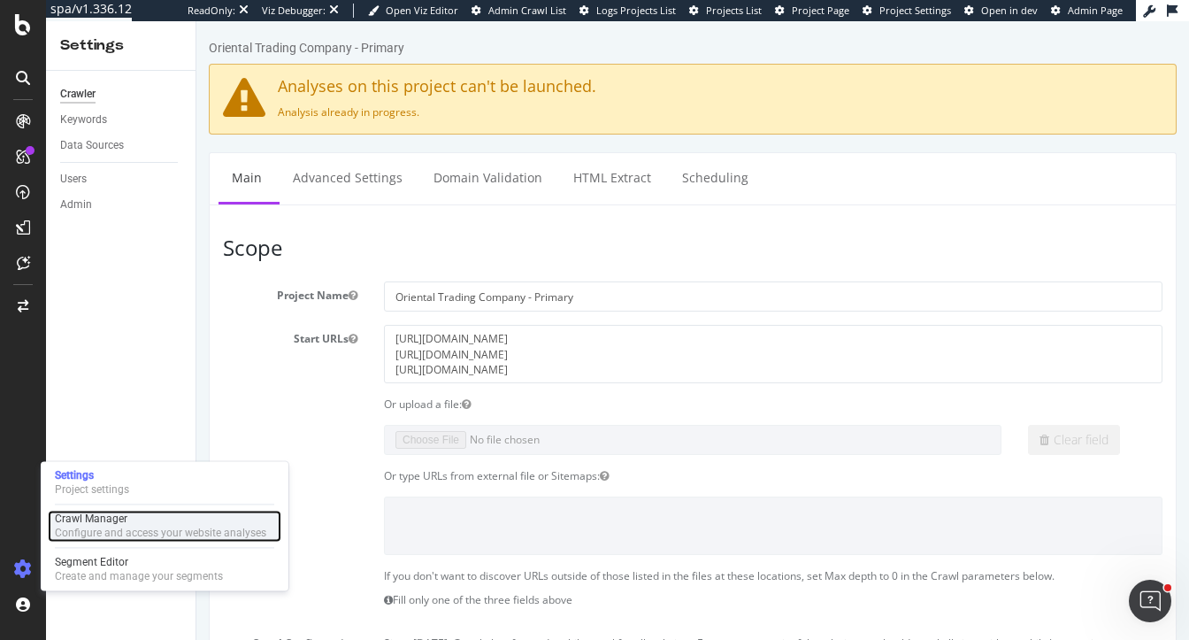
click at [108, 527] on div "Configure and access your website analyses" at bounding box center [160, 533] width 211 height 14
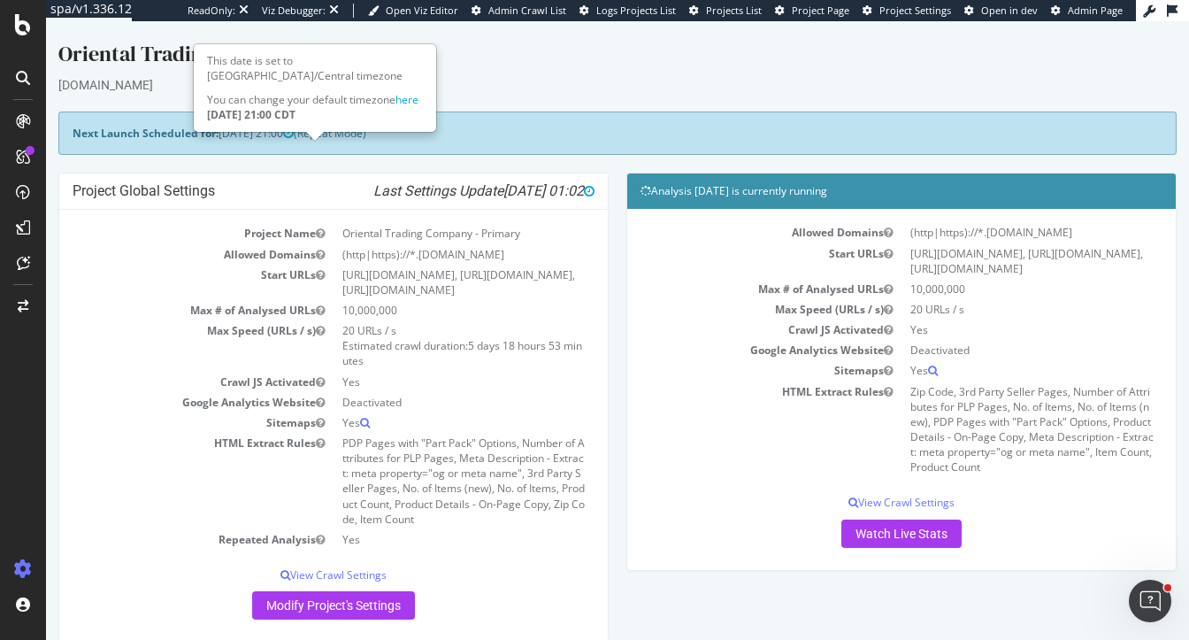
drag, startPoint x: 158, startPoint y: 131, endPoint x: 372, endPoint y: 131, distance: 214.1
click at [372, 131] on div "Next Launch Scheduled for: 2025-08-28 21:00 (Repeat Mode)" at bounding box center [617, 132] width 1118 height 43
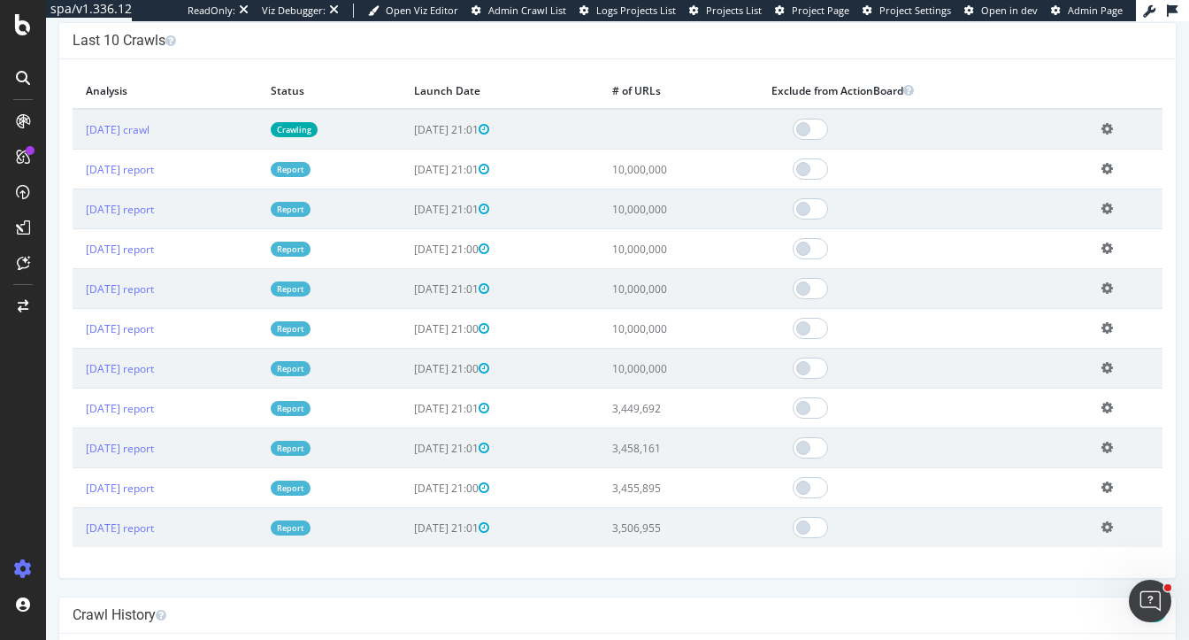
scroll to position [627, 0]
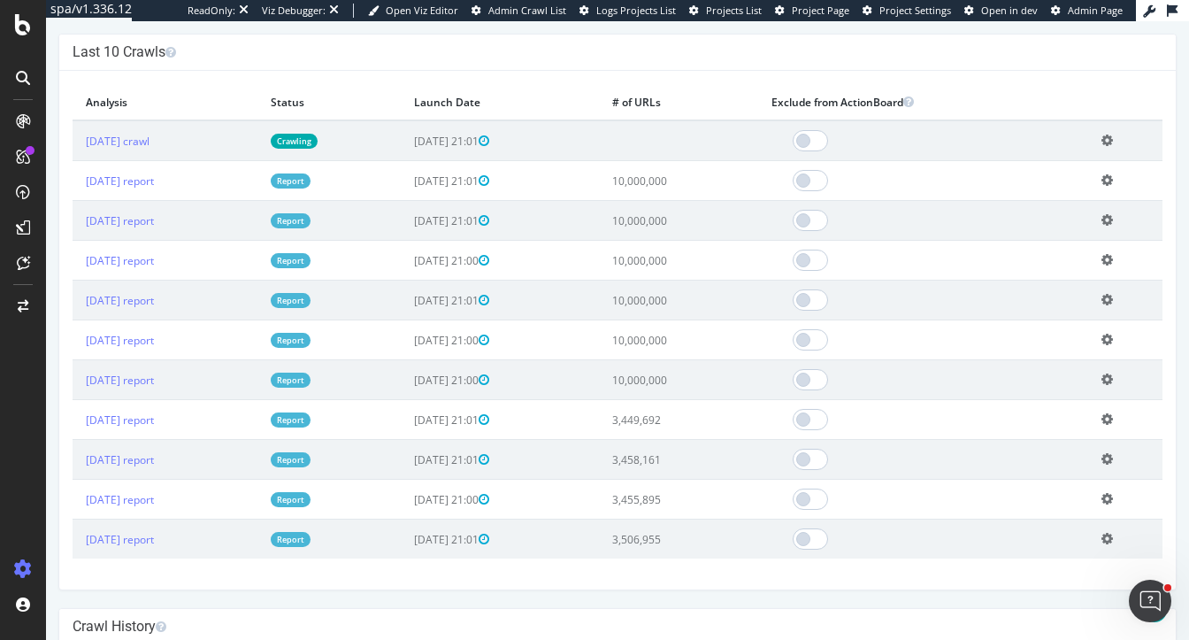
drag, startPoint x: 480, startPoint y: 155, endPoint x: 522, endPoint y: 156, distance: 41.6
click at [489, 149] on span "2025-08-21 21:01" at bounding box center [451, 141] width 75 height 15
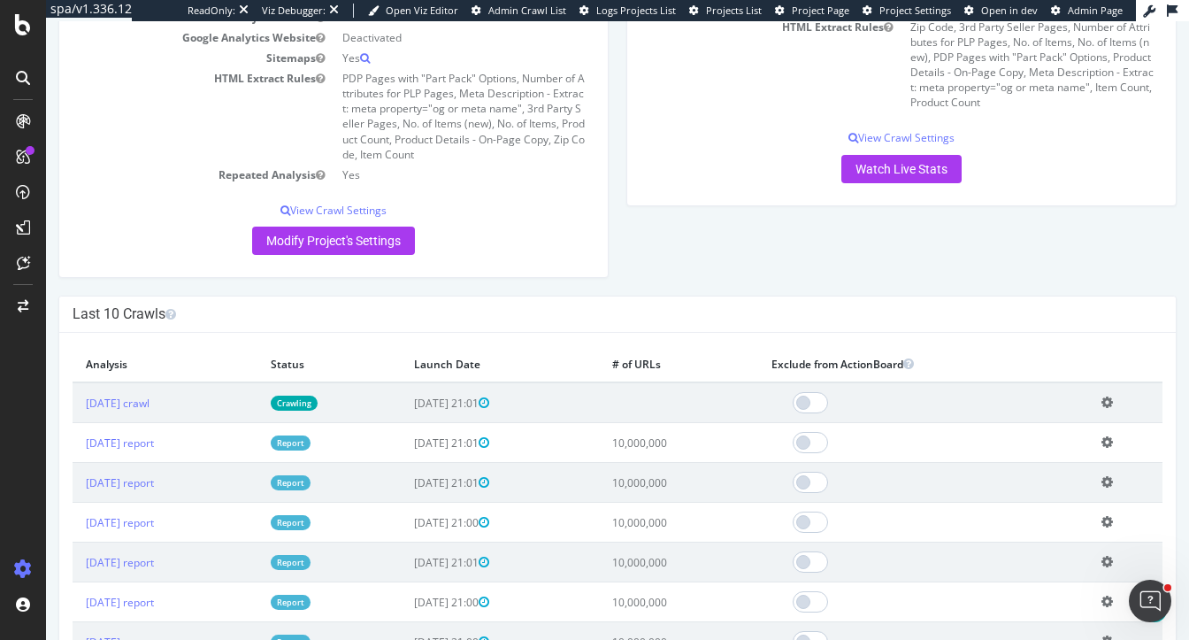
scroll to position [315, 0]
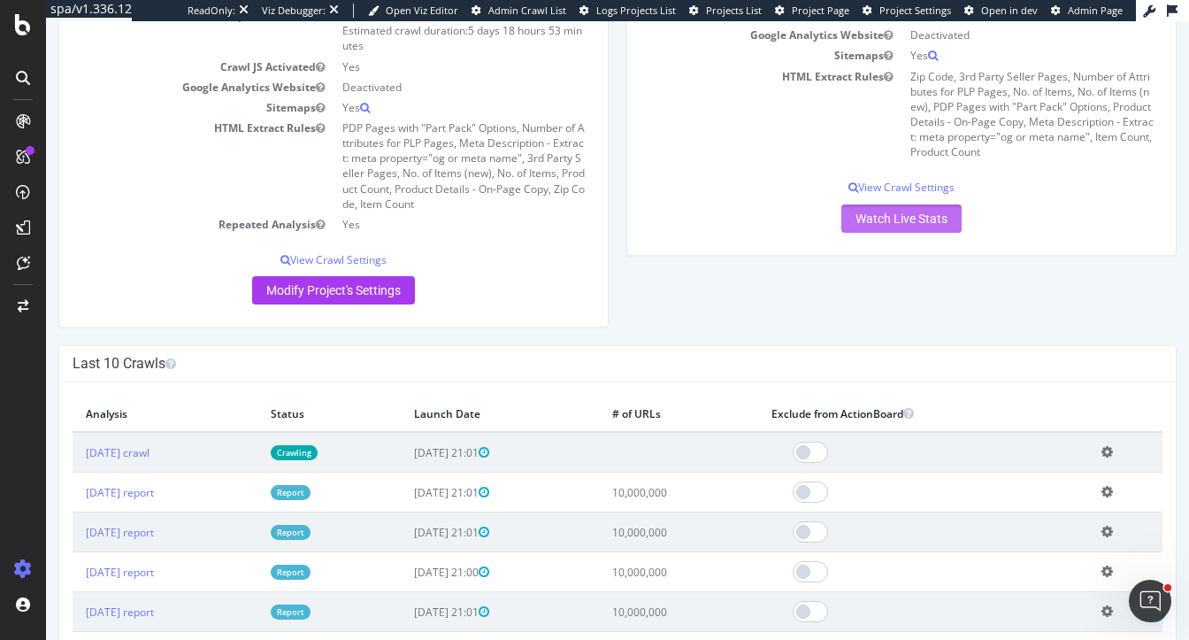
click at [896, 228] on link "Watch Live Stats" at bounding box center [902, 218] width 120 height 28
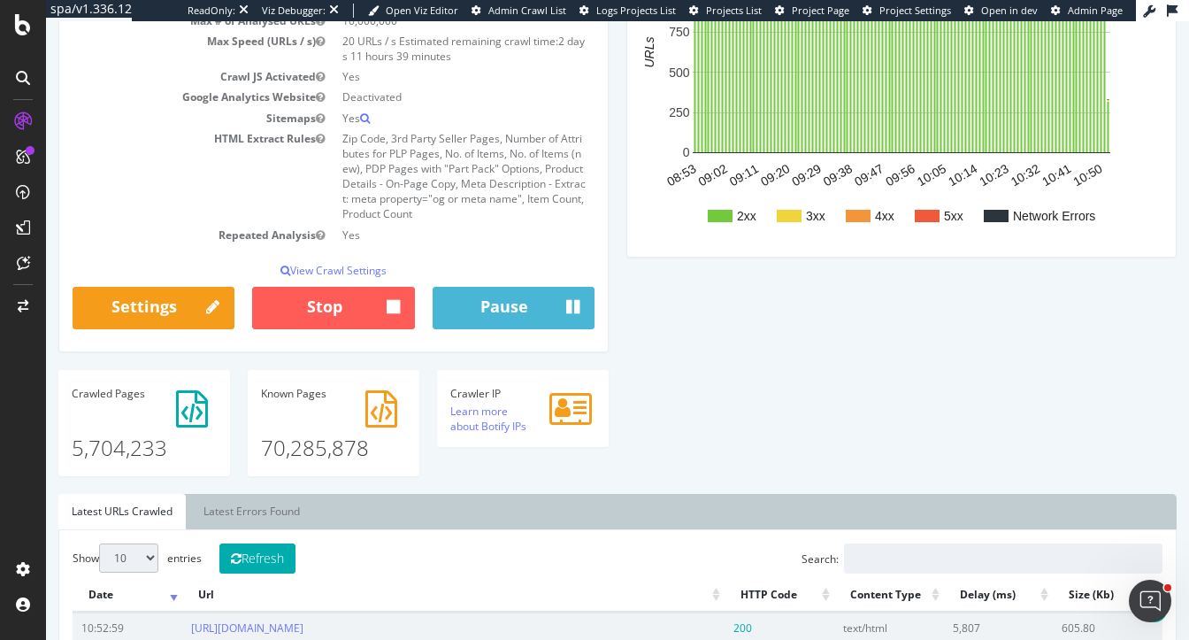
scroll to position [288, 0]
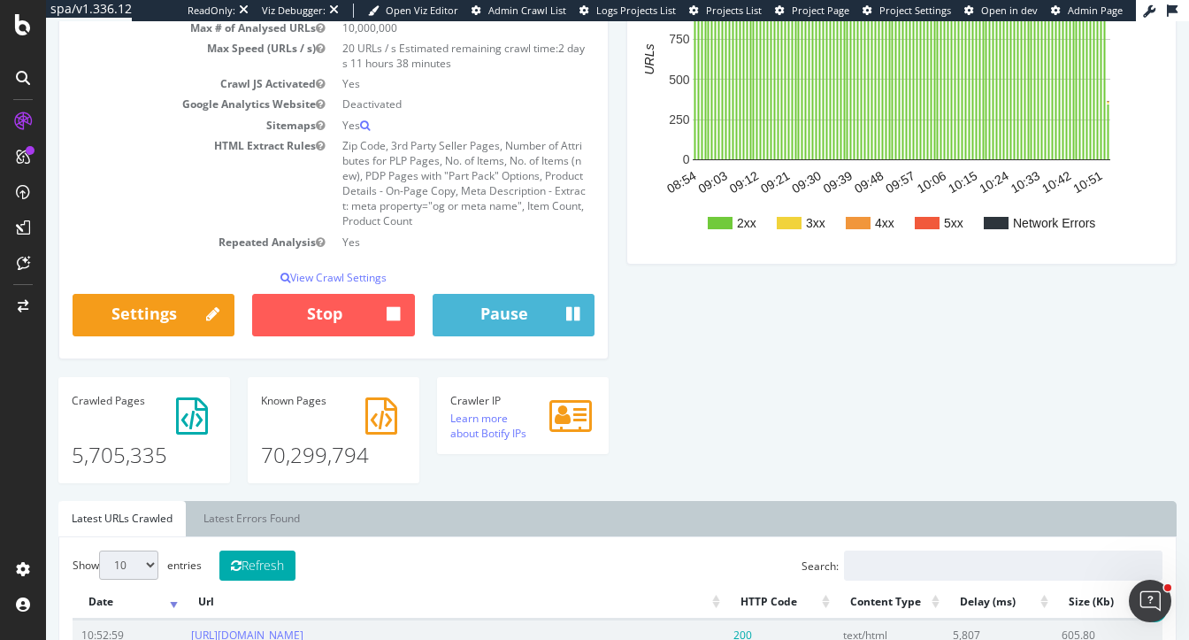
click at [628, 283] on div "Analysis Settings Project Name Oriental Trading Company - Primary Allowed Domai…" at bounding box center [618, 195] width 1136 height 611
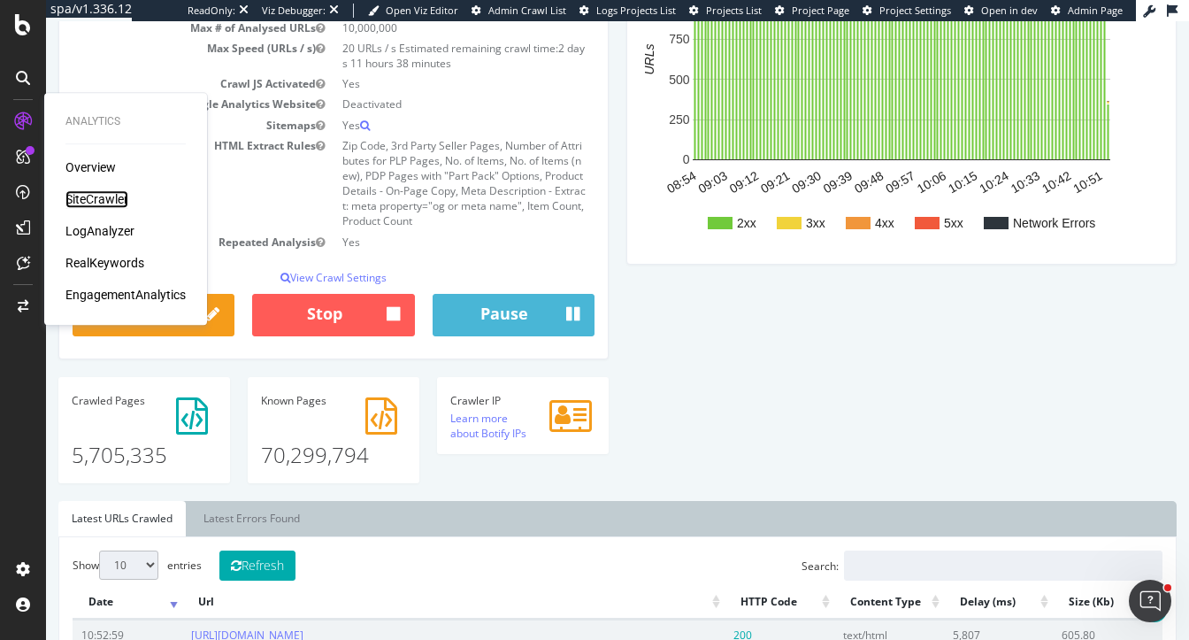
click at [92, 200] on div "SiteCrawler" at bounding box center [96, 199] width 63 height 18
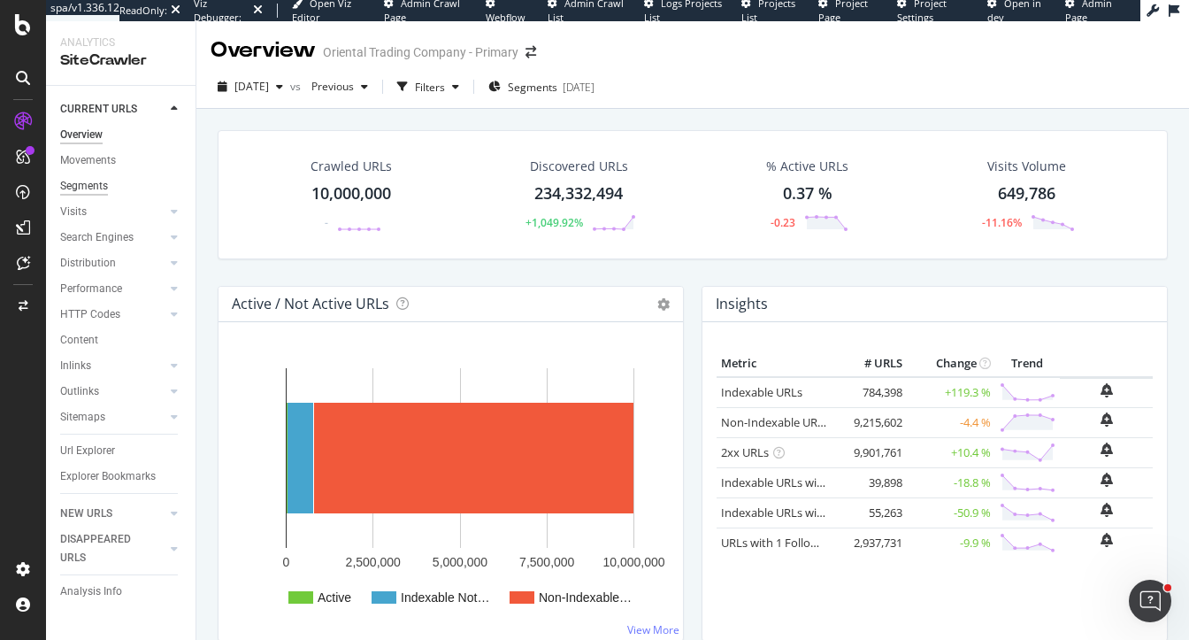
click at [92, 181] on div "Segments" at bounding box center [84, 186] width 48 height 19
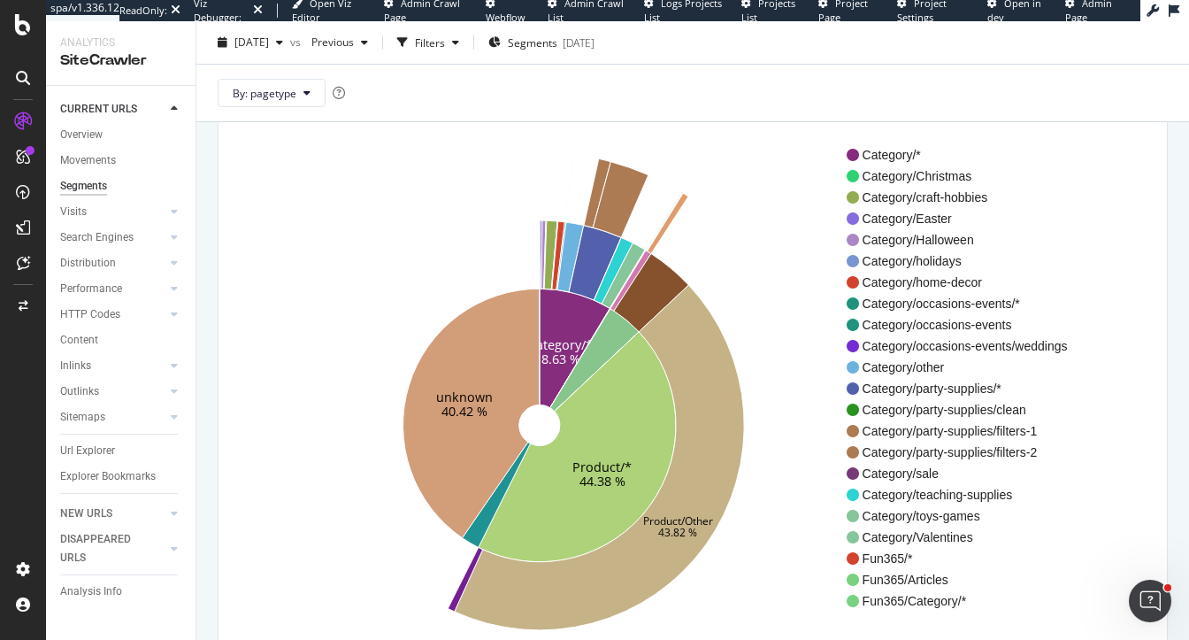
scroll to position [149, 0]
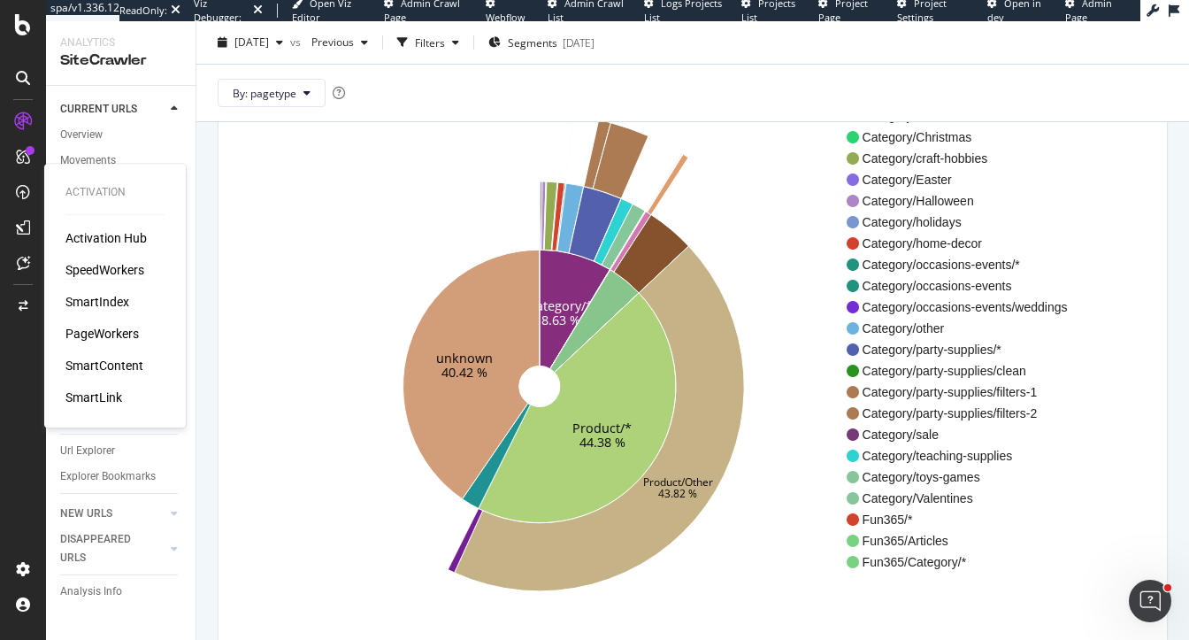
click at [96, 273] on div "SpeedWorkers" at bounding box center [104, 270] width 79 height 18
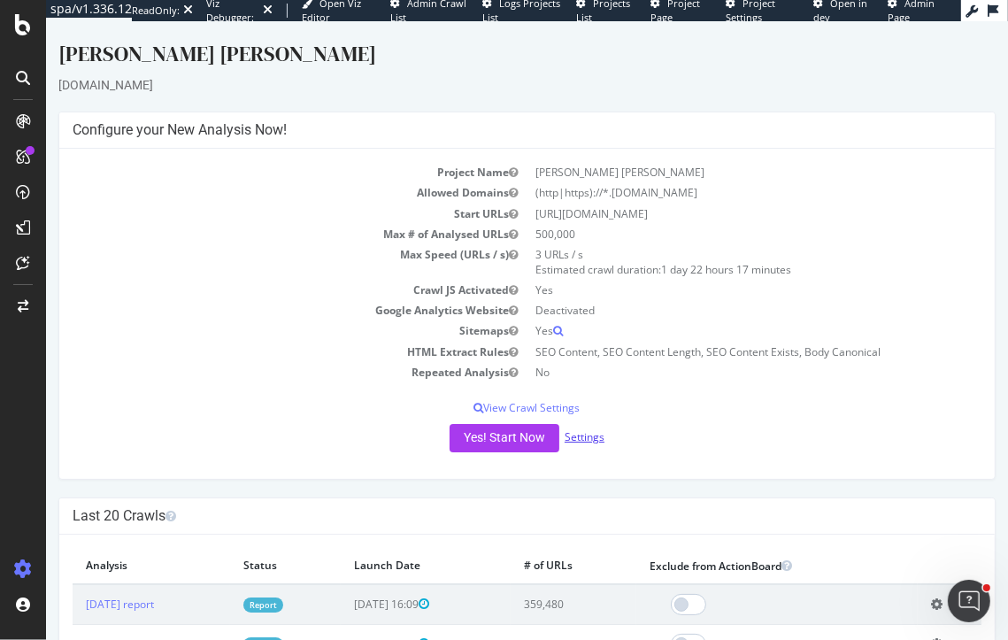
click at [595, 442] on link "Settings" at bounding box center [584, 436] width 40 height 15
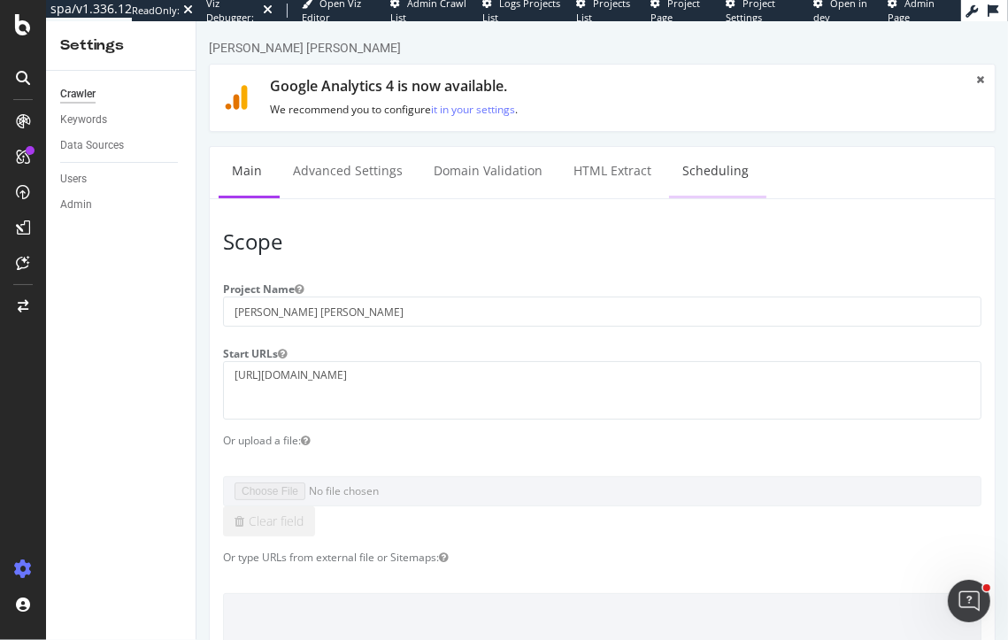
click at [688, 171] on link "Scheduling" at bounding box center [714, 171] width 93 height 49
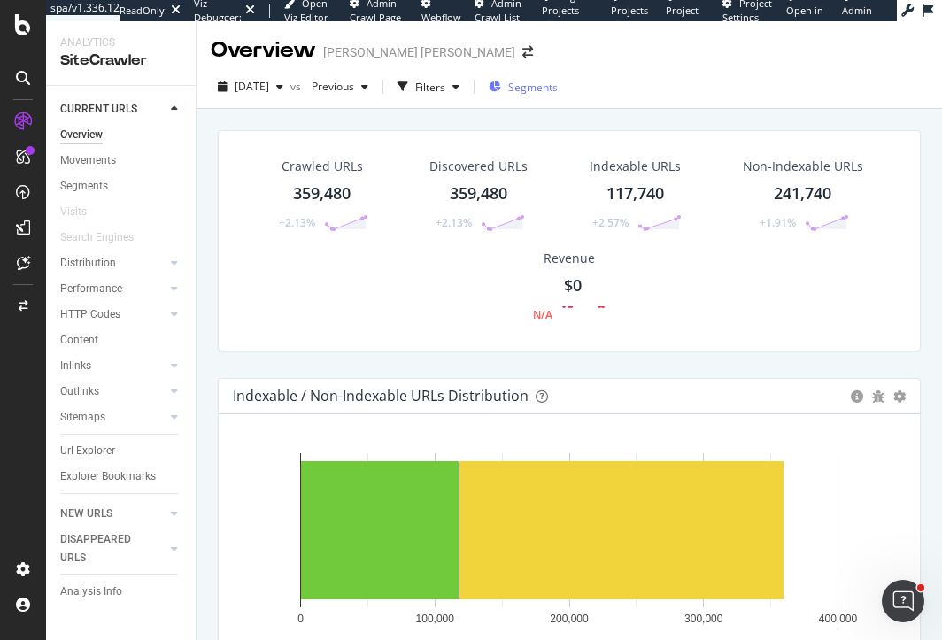
click at [557, 89] on span "Segments" at bounding box center [533, 87] width 50 height 15
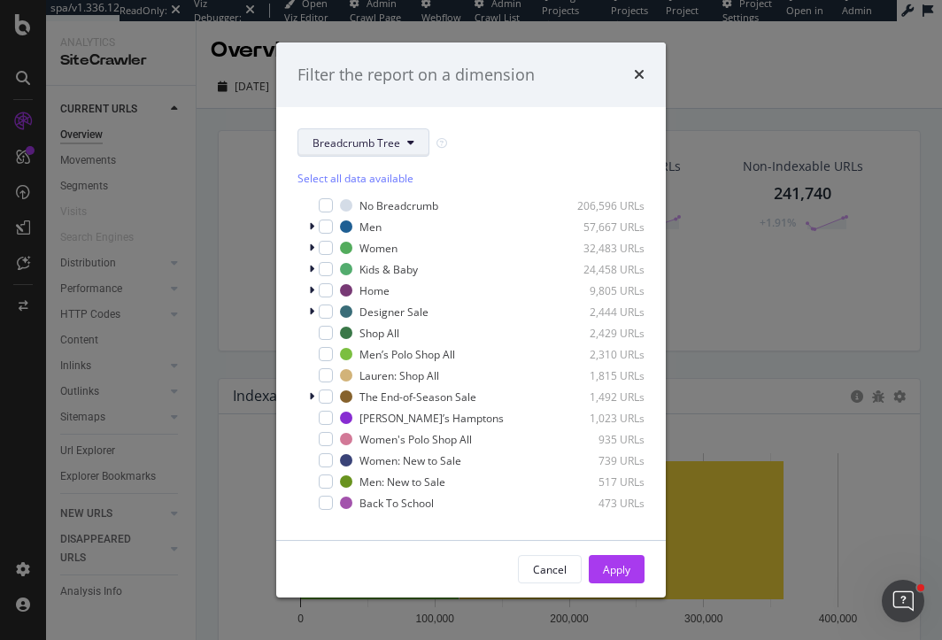
click at [346, 134] on button "Breadcrumb Tree" at bounding box center [363, 142] width 132 height 28
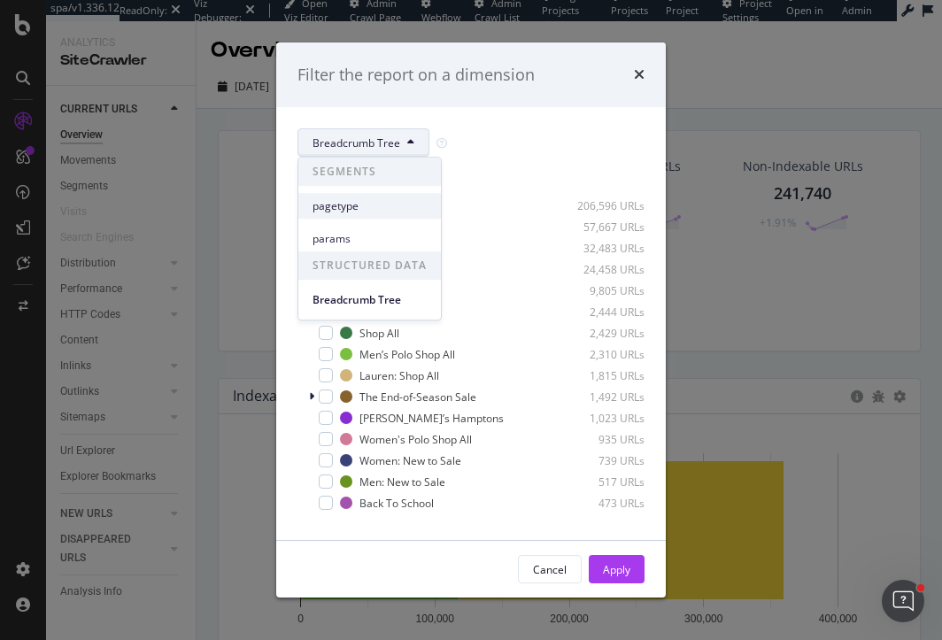
click at [342, 211] on span "pagetype" at bounding box center [369, 206] width 114 height 16
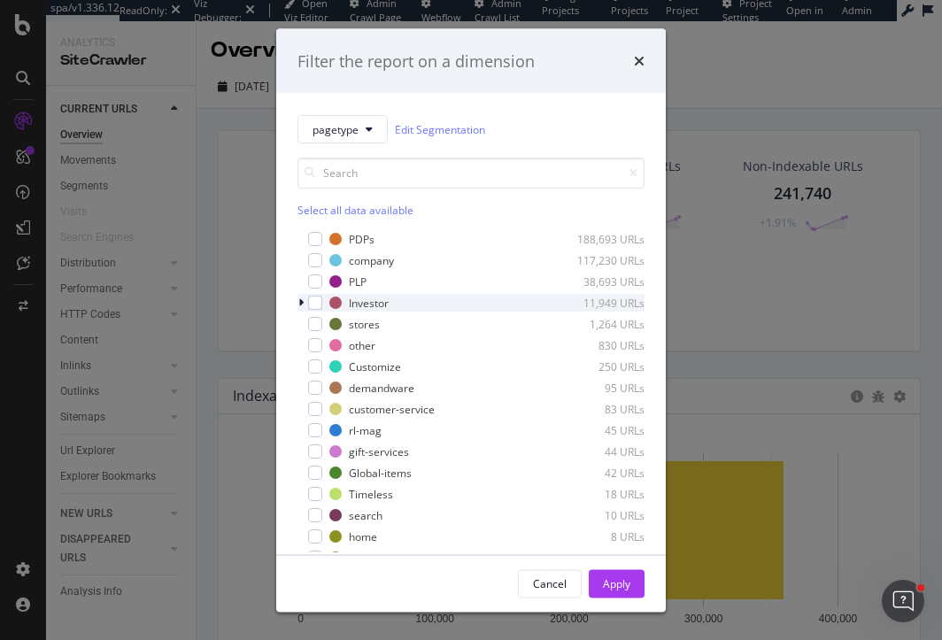
click at [301, 300] on icon "modal" at bounding box center [300, 302] width 5 height 11
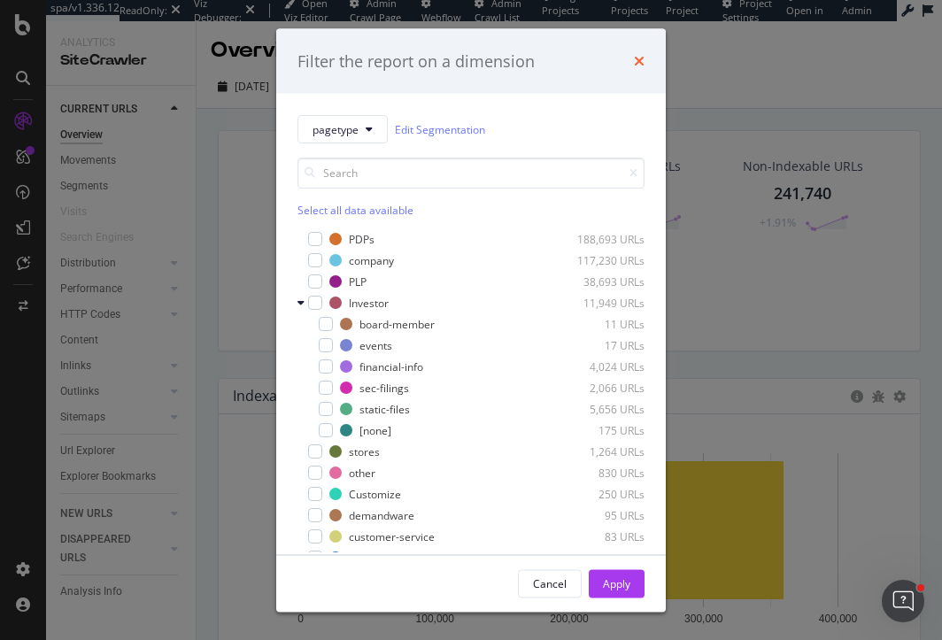
click at [640, 65] on icon "times" at bounding box center [639, 61] width 11 height 14
